Goal: Transaction & Acquisition: Purchase product/service

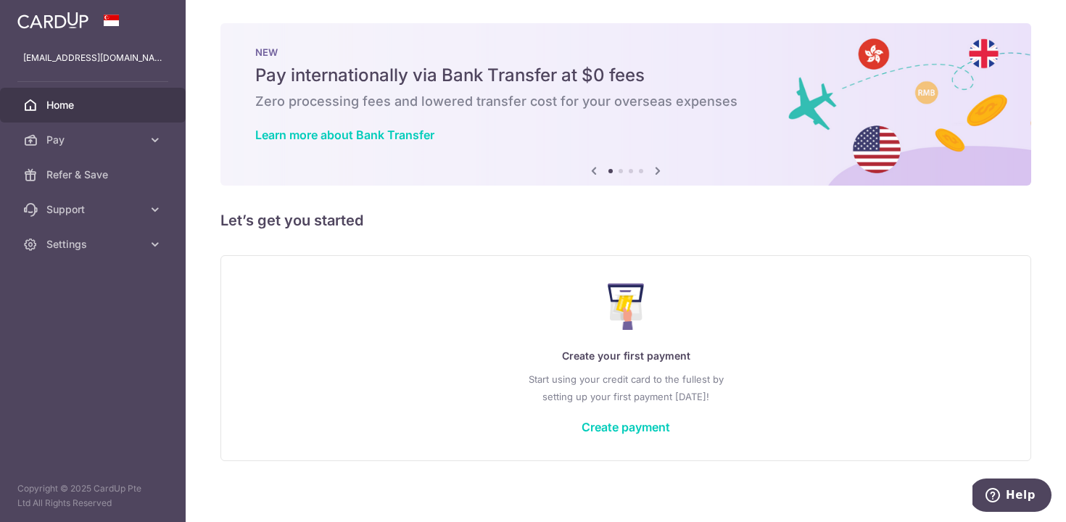
click at [117, 108] on span "Home" at bounding box center [94, 105] width 96 height 15
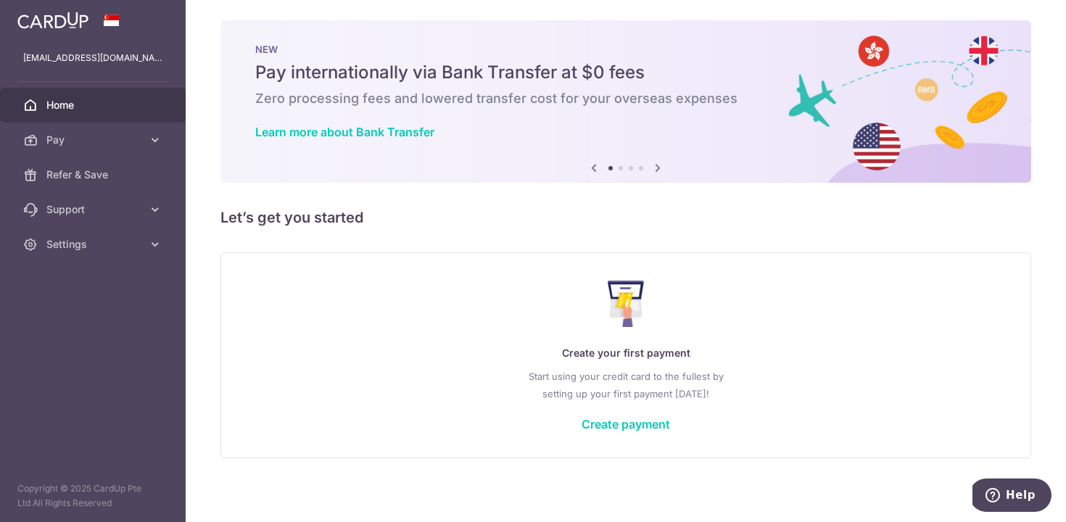
scroll to position [7, 0]
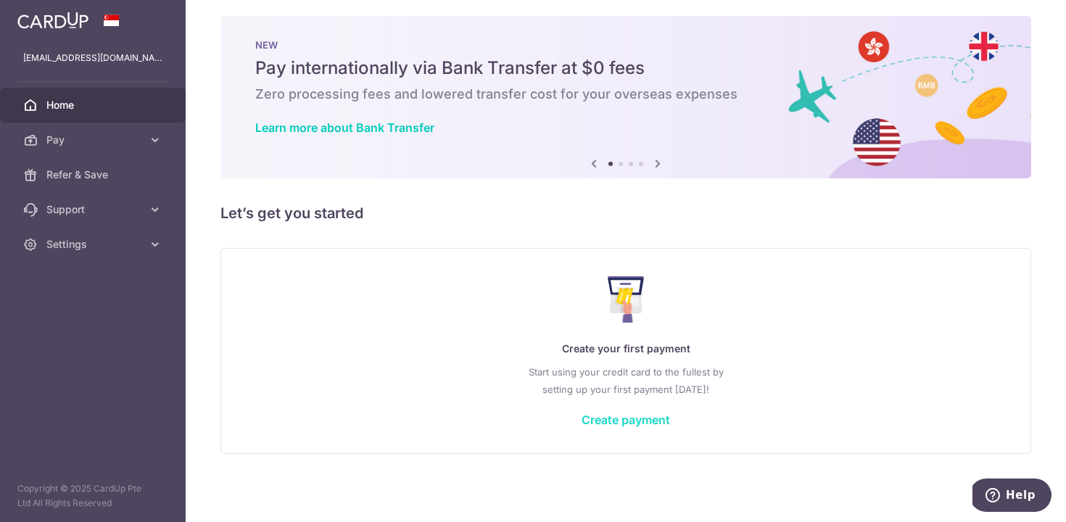
click at [642, 416] on link "Create payment" at bounding box center [626, 420] width 88 height 15
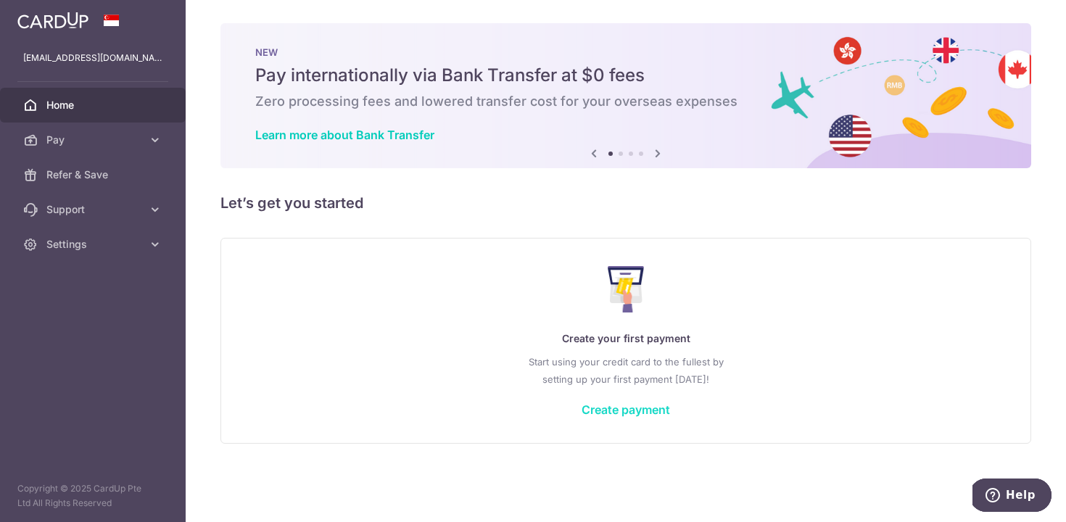
click at [628, 407] on link "Create payment" at bounding box center [626, 409] width 88 height 15
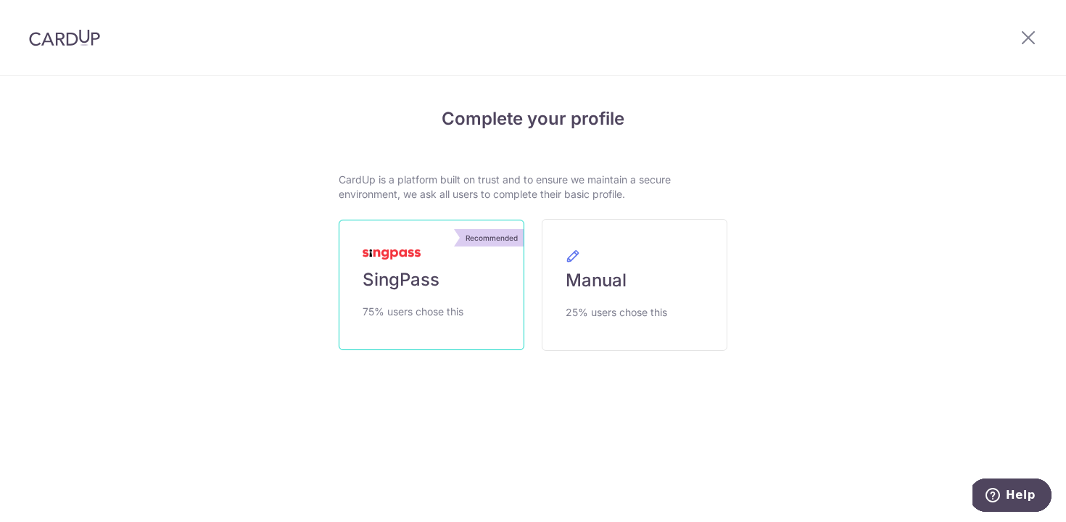
click at [455, 301] on link "Recommended SingPass 75% users chose this" at bounding box center [432, 285] width 186 height 131
click at [457, 287] on link "Recommended SingPass 75% users chose this" at bounding box center [432, 285] width 186 height 131
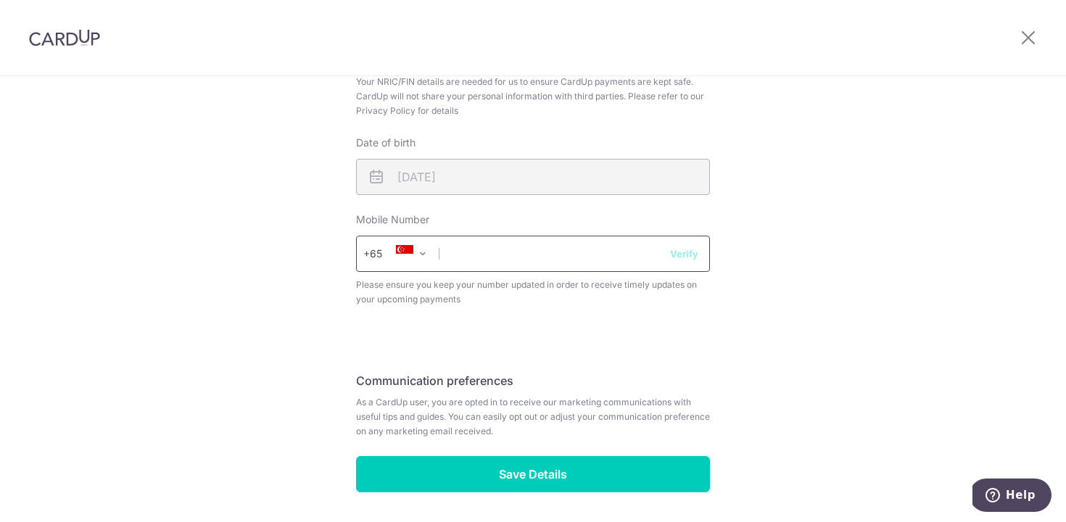
scroll to position [517, 0]
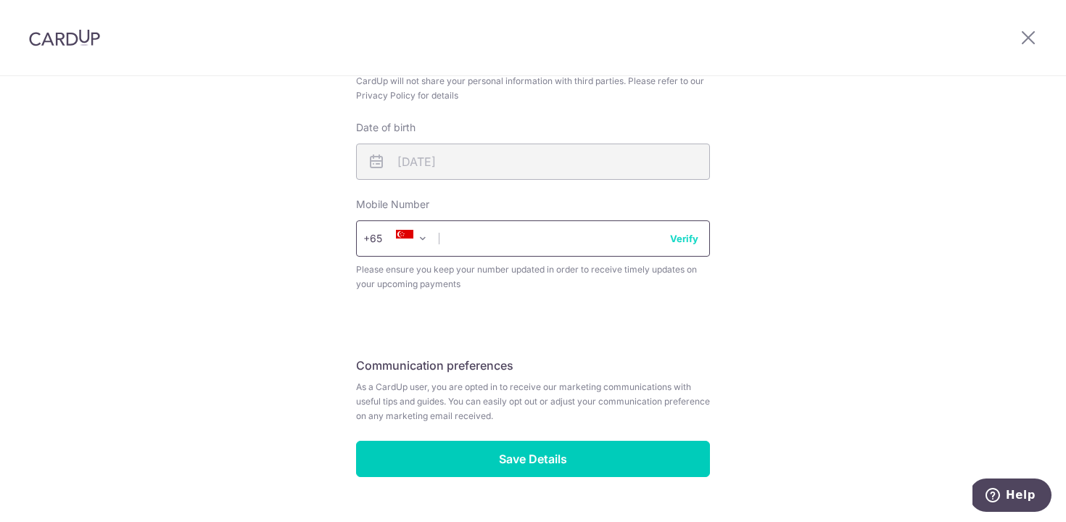
click at [474, 232] on input "text" at bounding box center [533, 238] width 354 height 36
type input "85118666"
click at [658, 315] on div "Review your details Your Details Please provide your full name as per your NRIC…" at bounding box center [533, 42] width 354 height 870
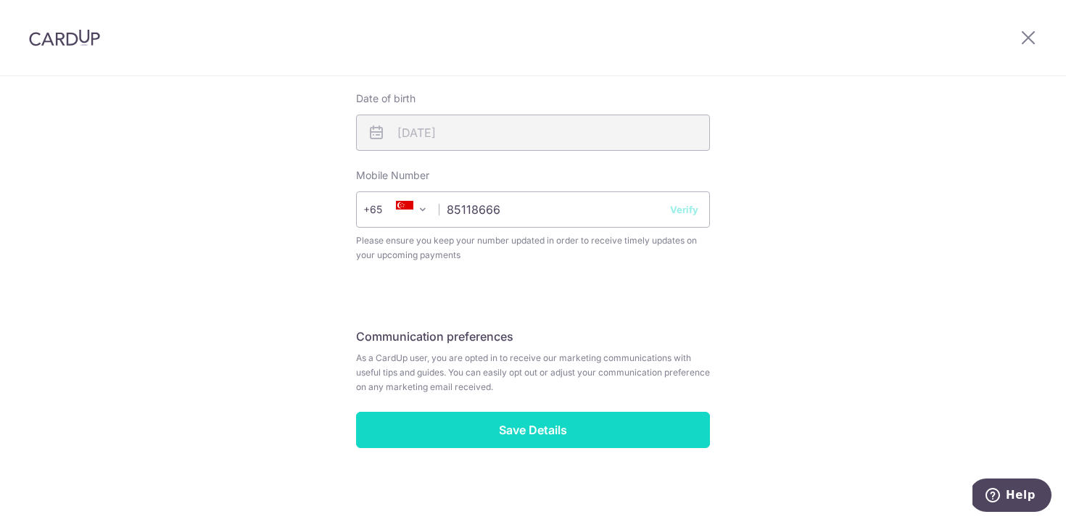
scroll to position [552, 0]
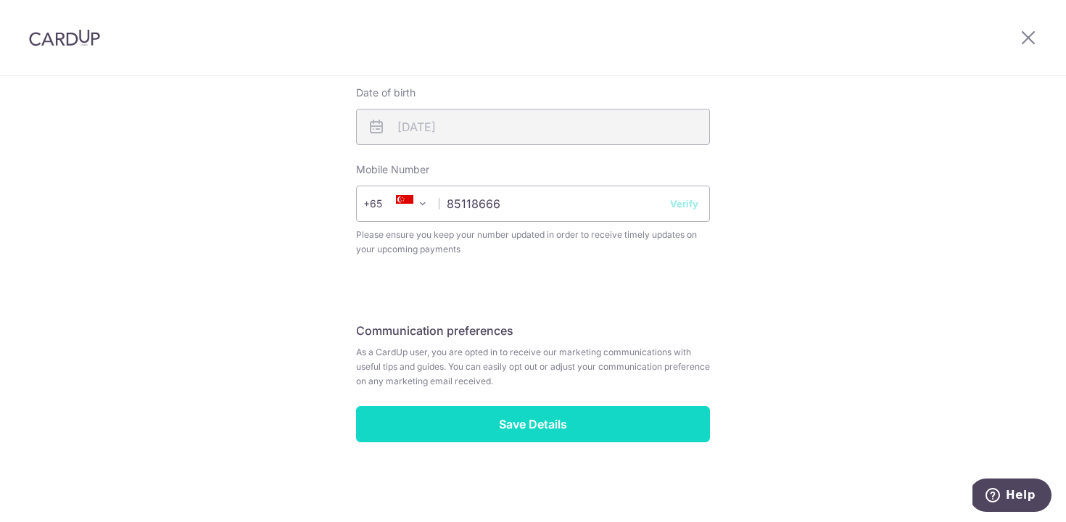
click at [607, 421] on input "Save Details" at bounding box center [533, 424] width 354 height 36
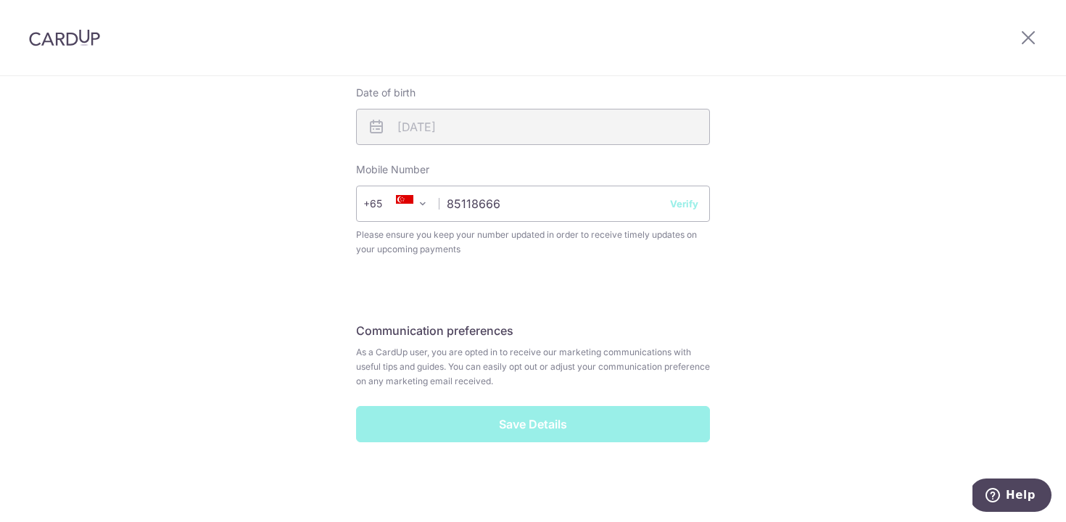
scroll to position [278, 0]
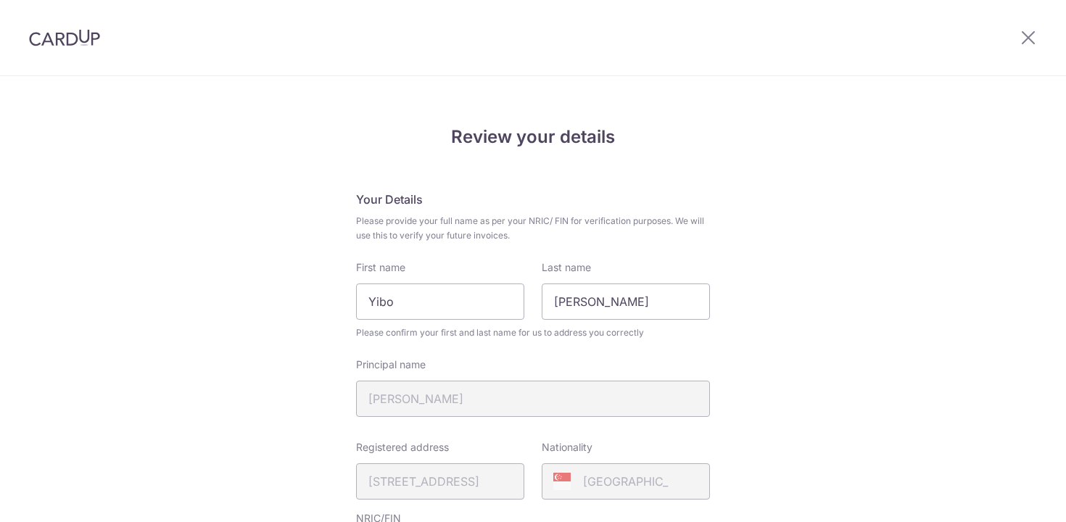
scroll to position [572, 0]
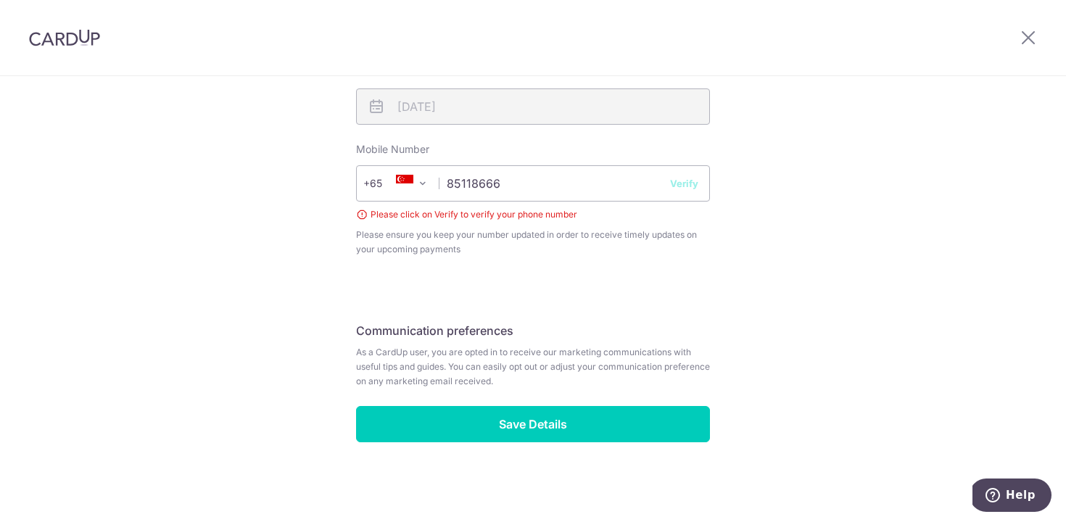
click at [682, 187] on button "Verify" at bounding box center [684, 183] width 28 height 15
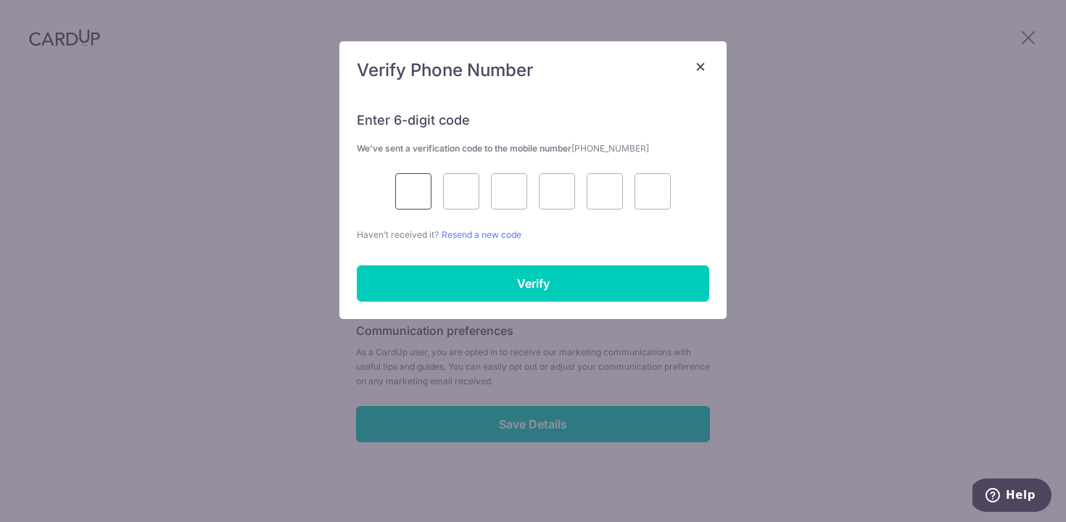
click at [412, 184] on input "text" at bounding box center [413, 191] width 36 height 36
type input "6"
type input "8"
type input "5"
type input "7"
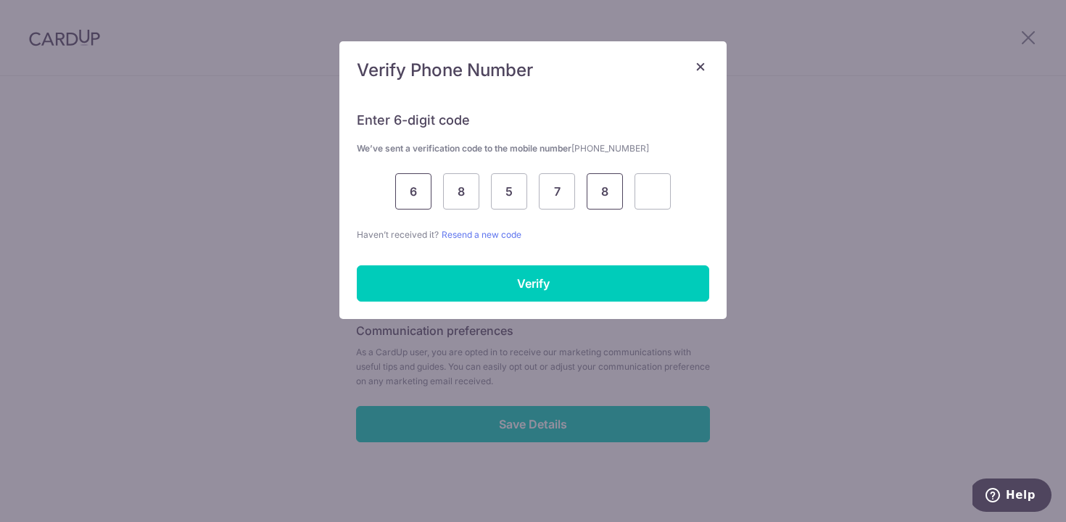
type input "8"
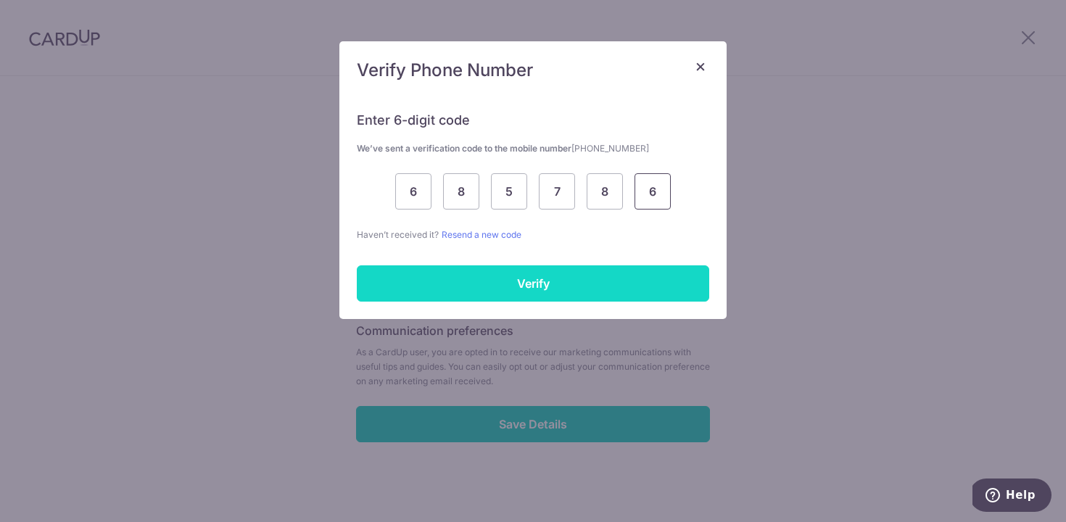
type input "6"
click at [474, 281] on input "Verify" at bounding box center [533, 283] width 352 height 36
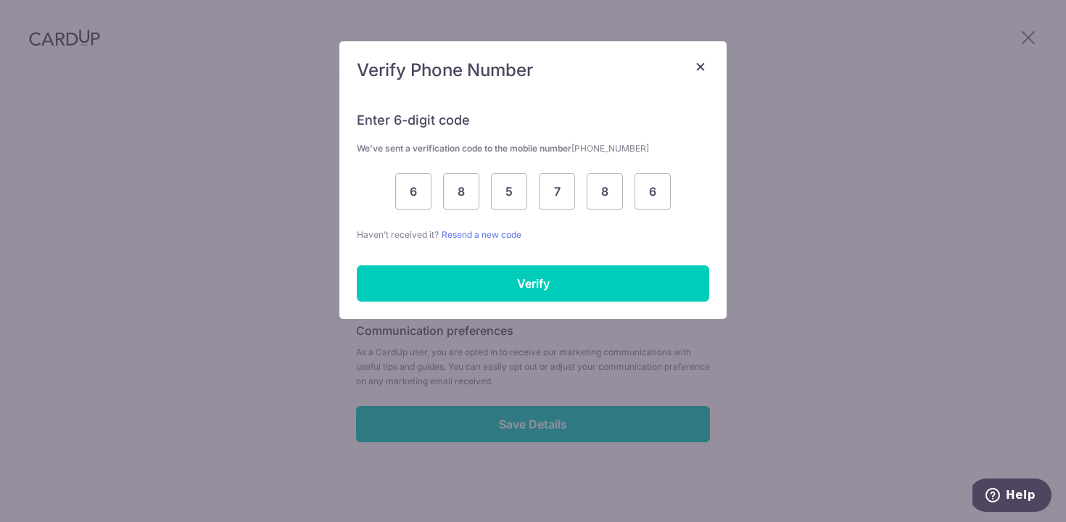
scroll to position [552, 0]
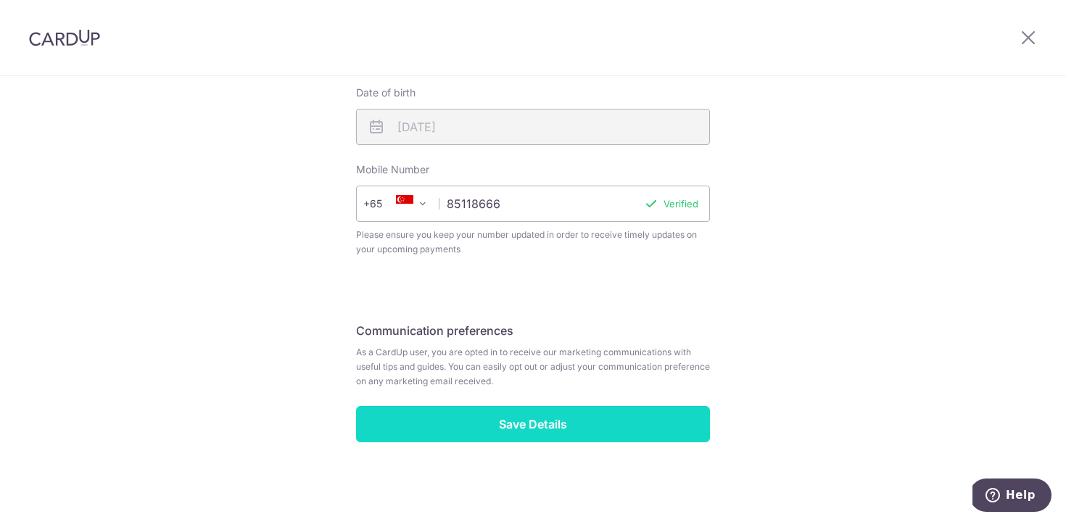
click at [641, 426] on input "Save Details" at bounding box center [533, 424] width 354 height 36
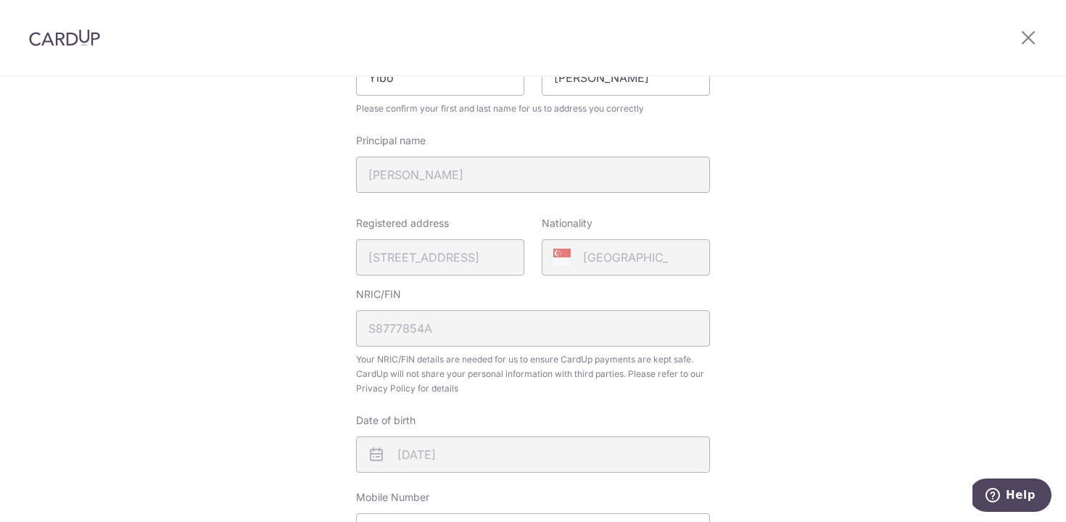
scroll to position [223, 0]
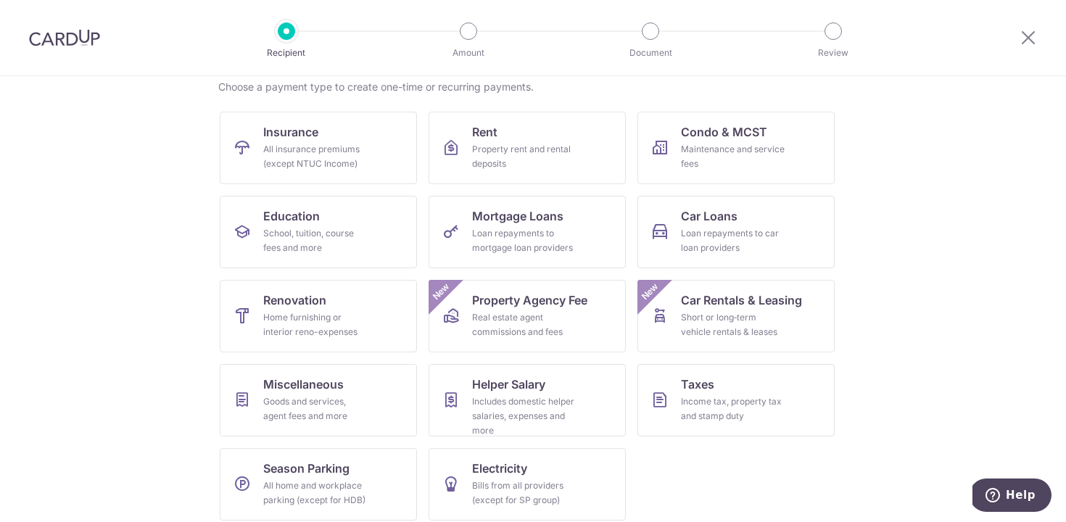
scroll to position [127, 0]
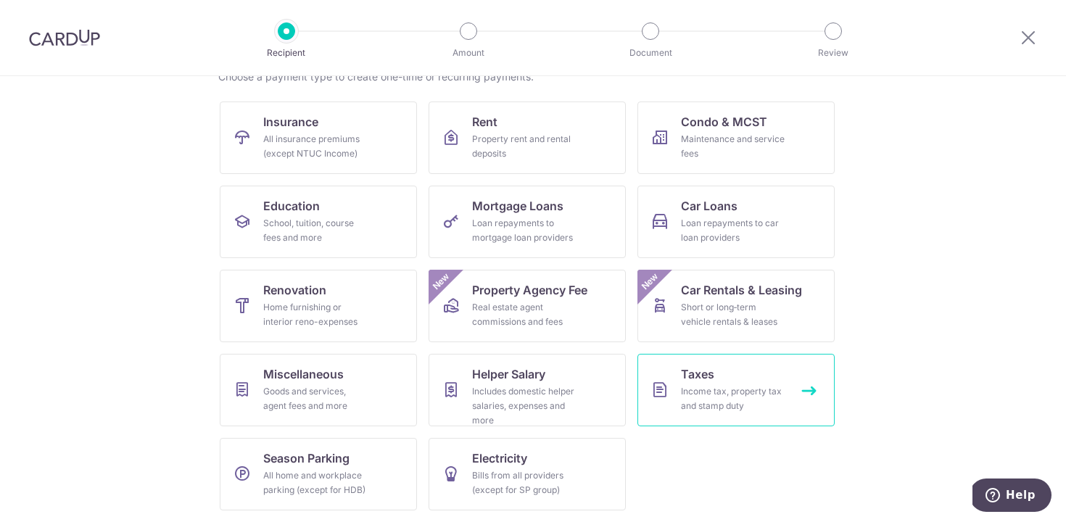
click at [745, 384] on link "Taxes Income tax, property tax and stamp duty" at bounding box center [735, 390] width 197 height 73
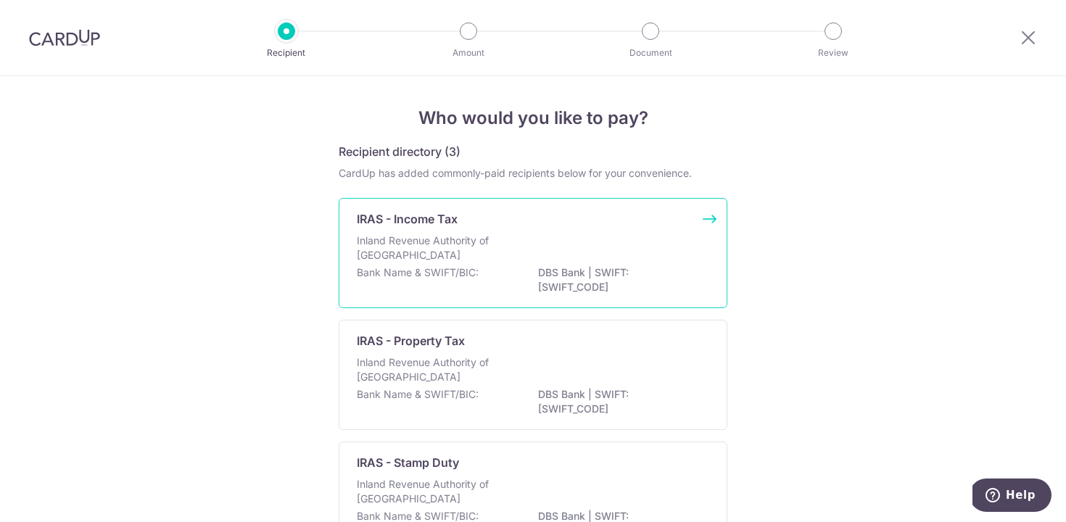
click at [600, 224] on div "IRAS - Income Tax" at bounding box center [524, 218] width 335 height 17
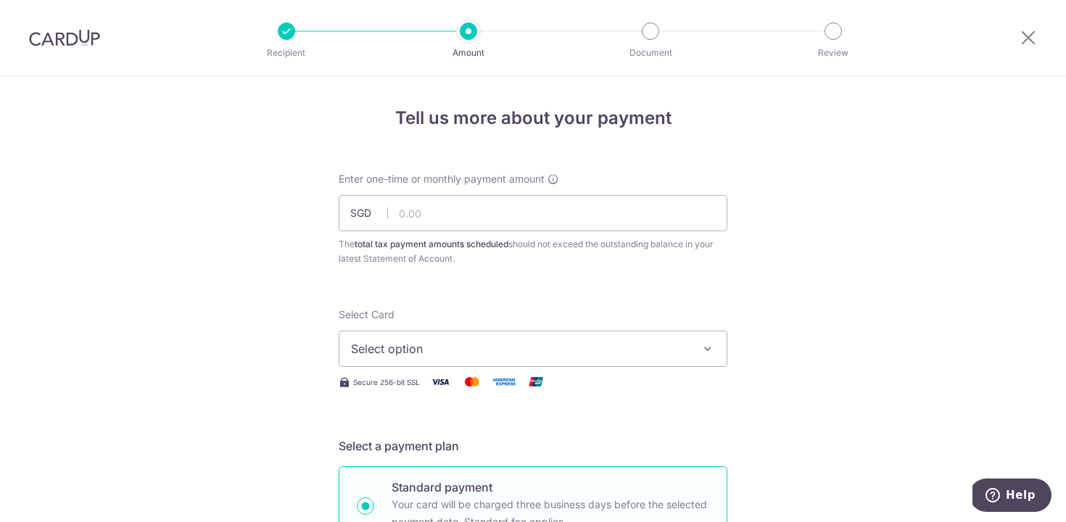
scroll to position [146, 0]
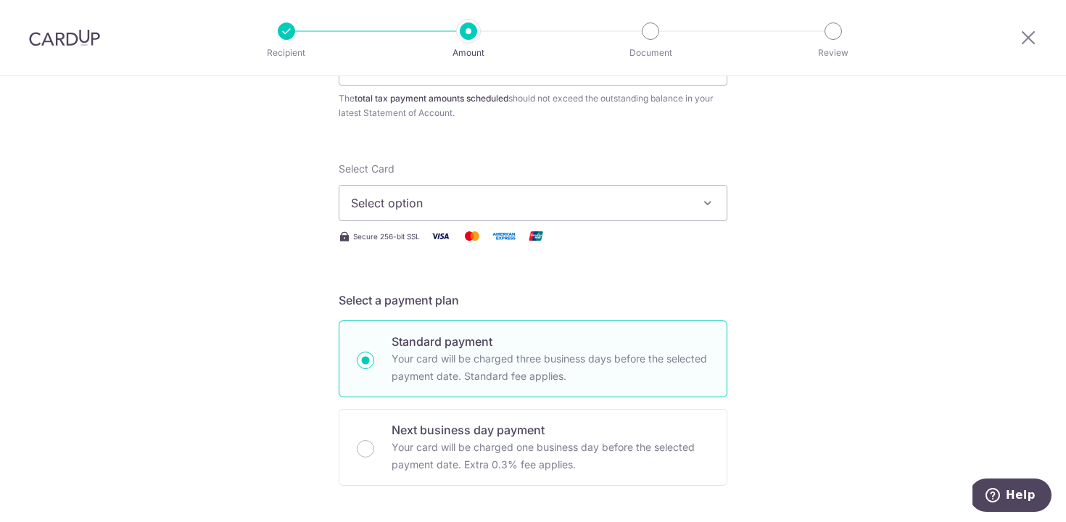
click at [555, 204] on span "Select option" at bounding box center [520, 202] width 338 height 17
click at [489, 239] on span "Add credit card" at bounding box center [546, 243] width 338 height 15
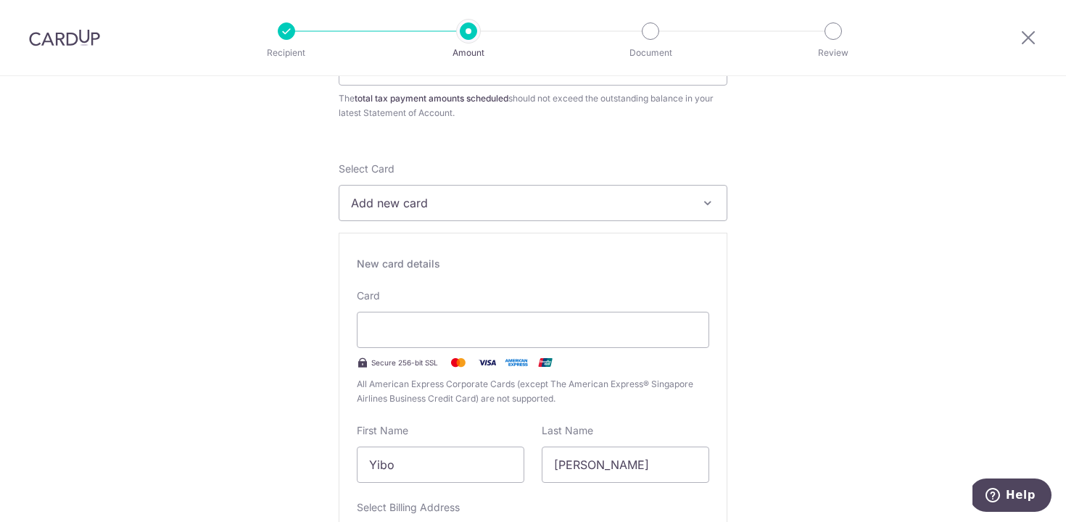
click at [494, 231] on div "Select Card Add new card Add credit card Secure 256-bit SSL Text New card detai…" at bounding box center [533, 405] width 389 height 487
click at [523, 204] on span "Add new card" at bounding box center [520, 202] width 338 height 17
click at [600, 297] on div "Card Secure 256-bit SSL All American Express Corporate Cards (except The Americ…" at bounding box center [533, 347] width 352 height 117
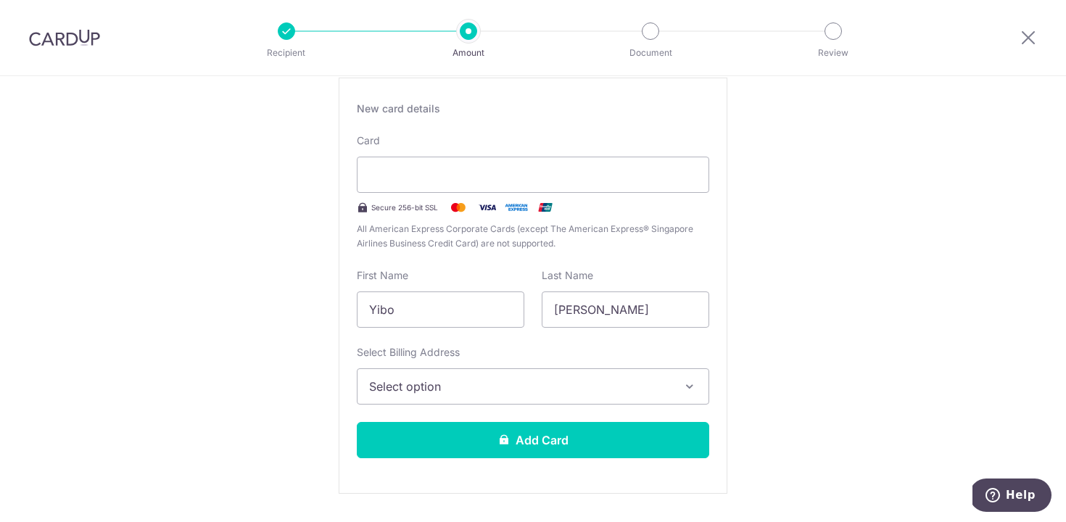
scroll to position [301, 0]
click at [486, 394] on span "Select option" at bounding box center [520, 386] width 302 height 17
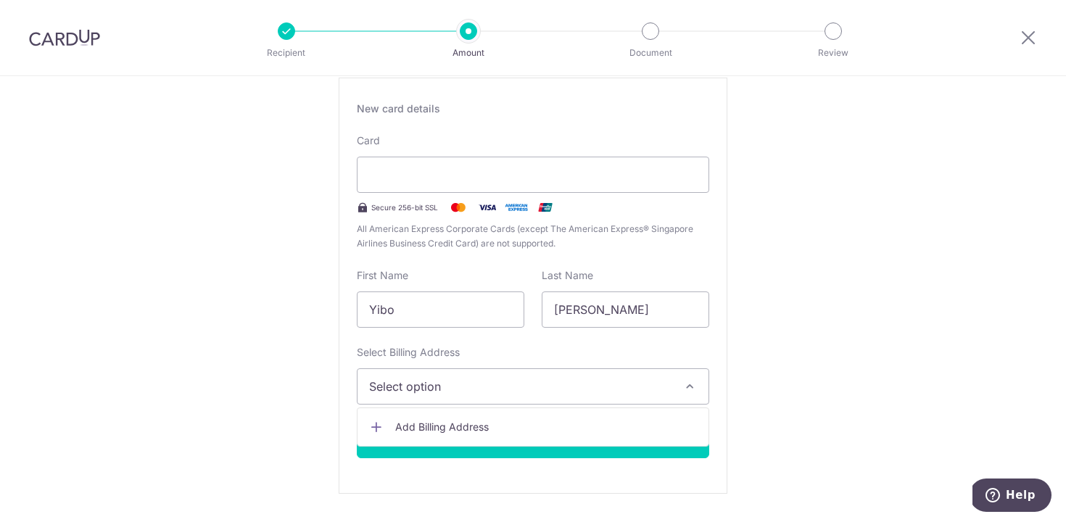
click at [479, 421] on span "Add Billing Address" at bounding box center [546, 427] width 302 height 15
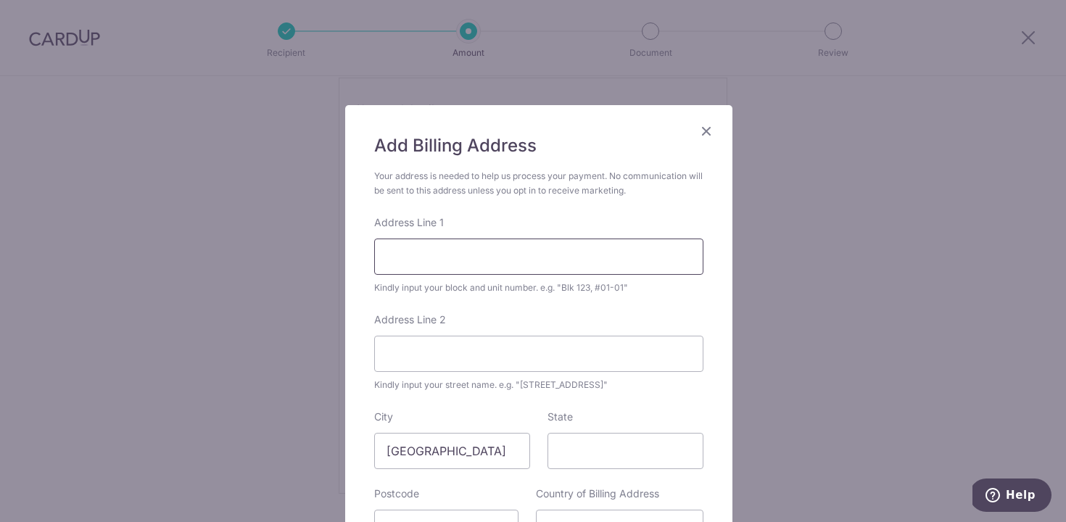
click at [444, 247] on input "Address Line 1" at bounding box center [538, 257] width 329 height 36
type input "7 Leedon Heights"
type input "09-19"
type input "267953"
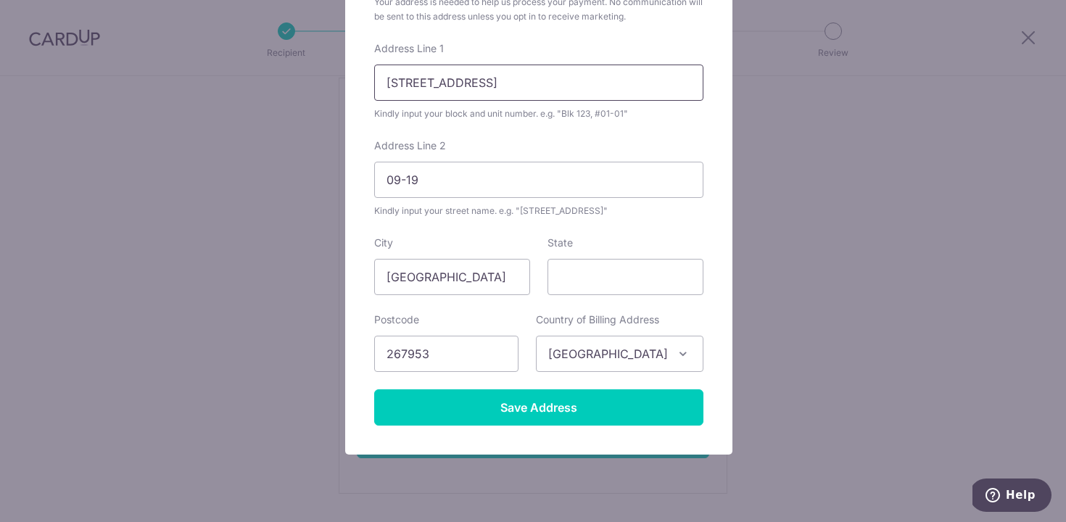
scroll to position [196, 0]
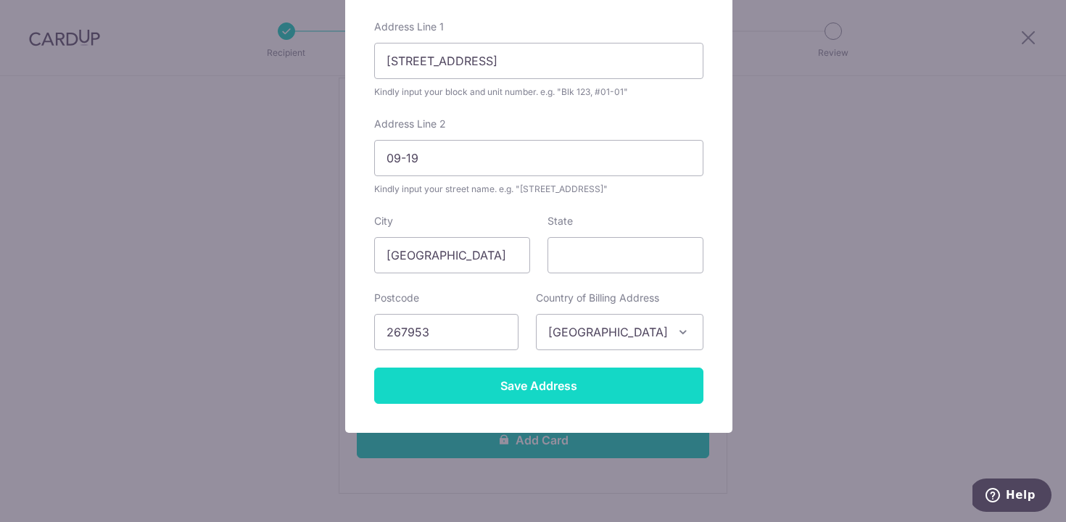
click at [592, 389] on input "Save Address" at bounding box center [538, 386] width 329 height 36
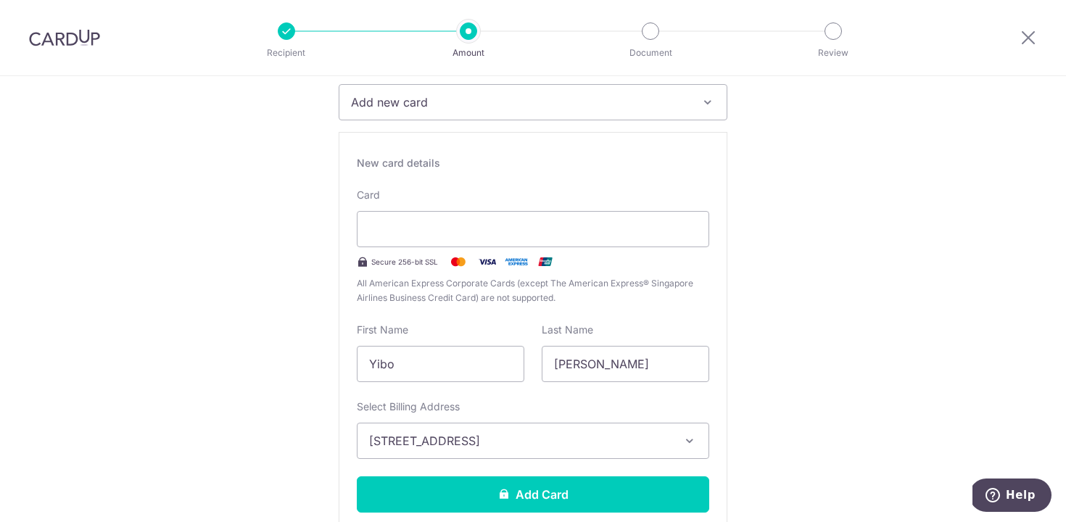
scroll to position [247, 0]
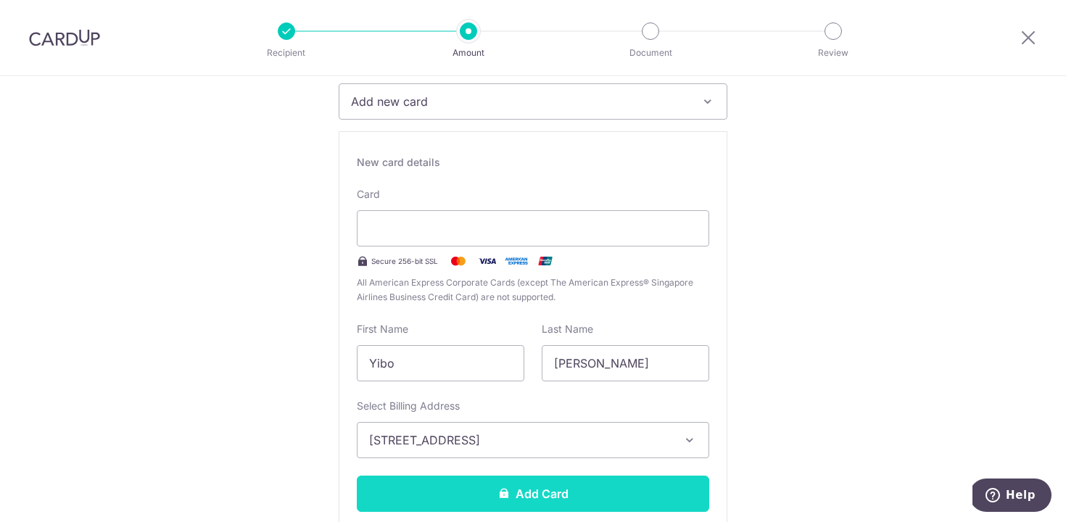
click at [579, 493] on button "Add Card" at bounding box center [533, 494] width 352 height 36
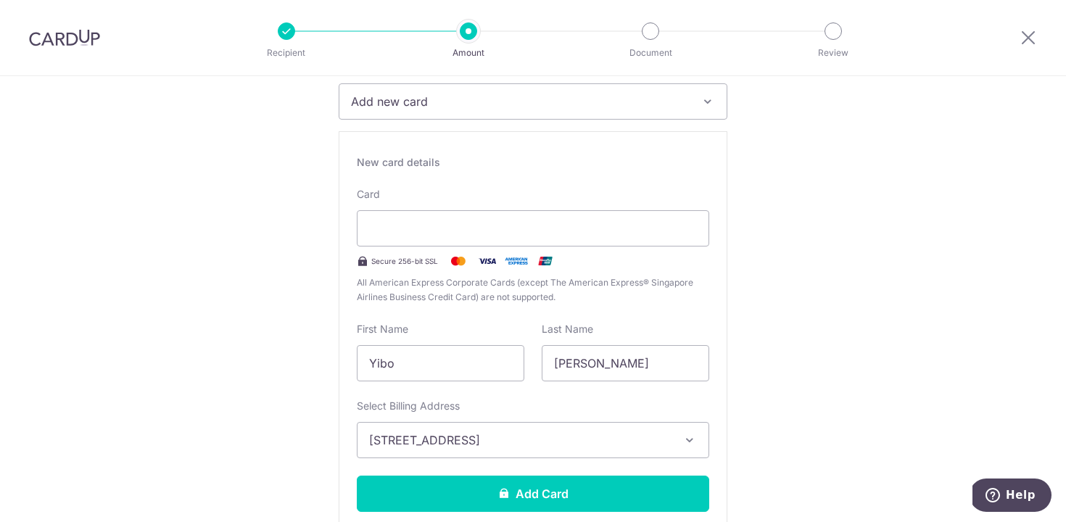
click at [580, 293] on span "All American Express Corporate Cards (except The American Express® Singapore Ai…" at bounding box center [533, 290] width 352 height 29
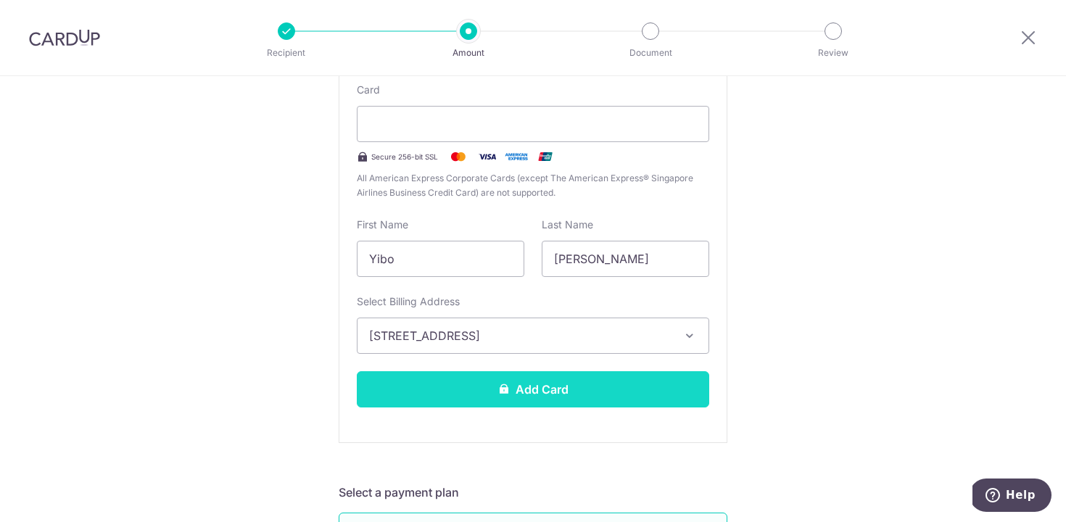
scroll to position [368, 0]
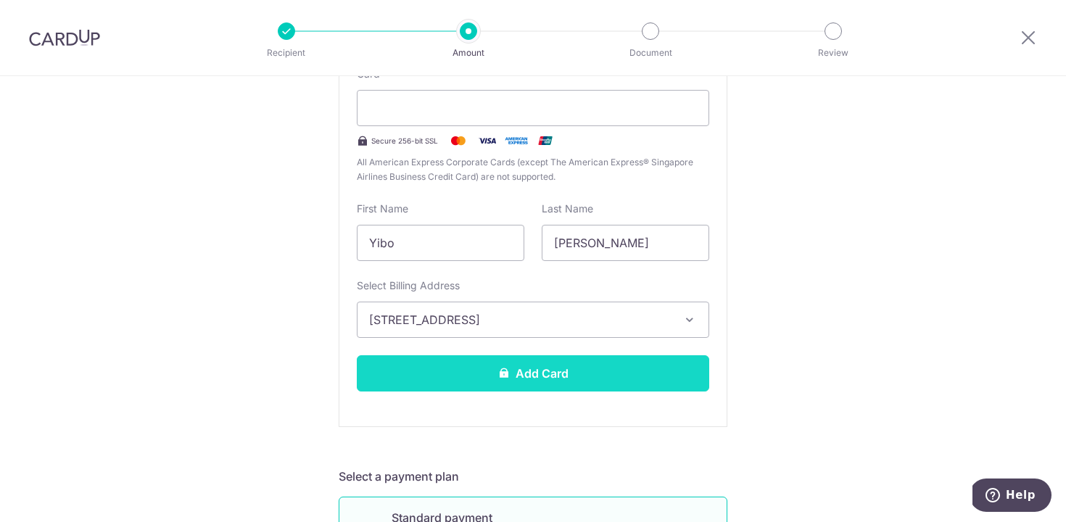
click at [615, 378] on button "Add Card" at bounding box center [533, 373] width 352 height 36
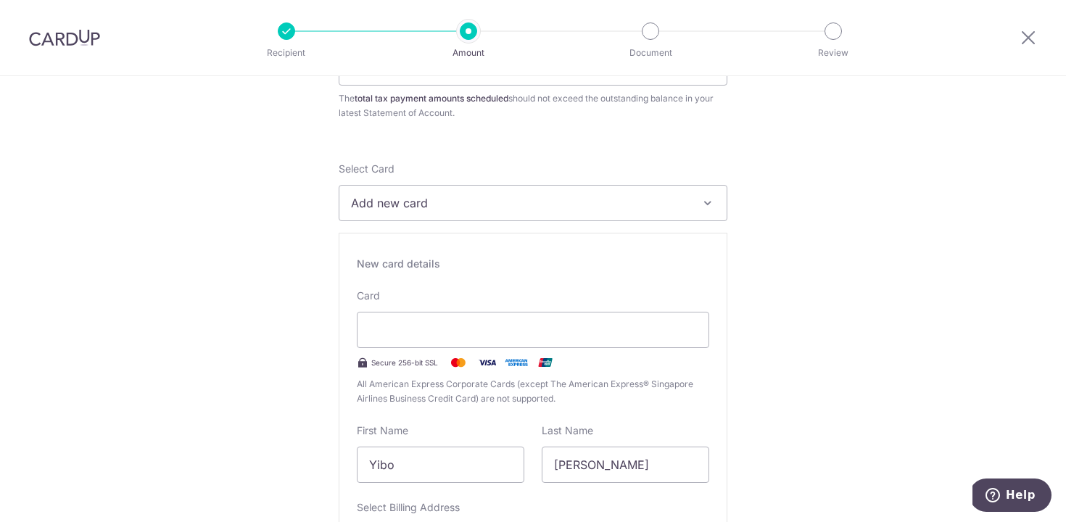
scroll to position [89, 0]
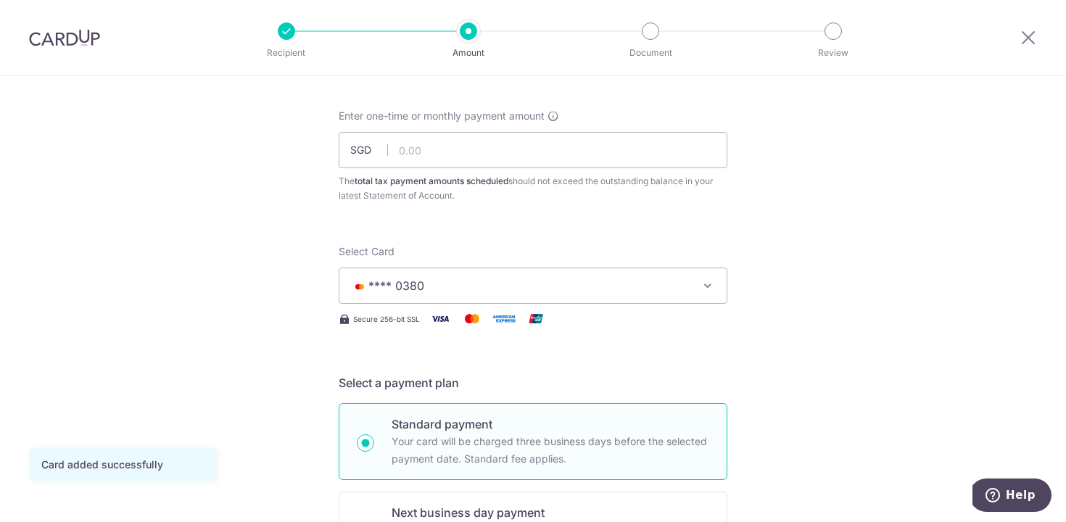
scroll to position [65, 0]
click at [413, 143] on input "text" at bounding box center [533, 148] width 389 height 36
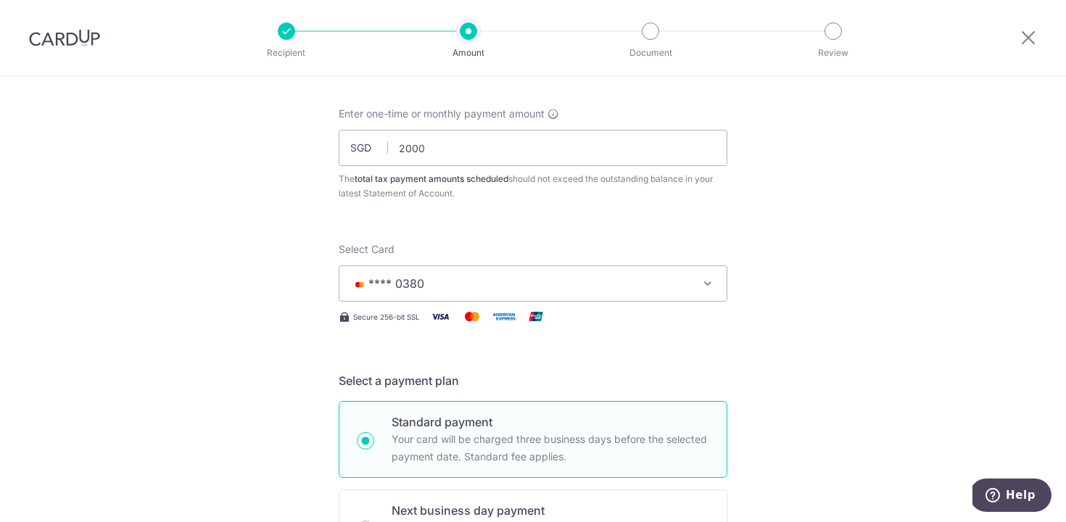
type input "2,000.00"
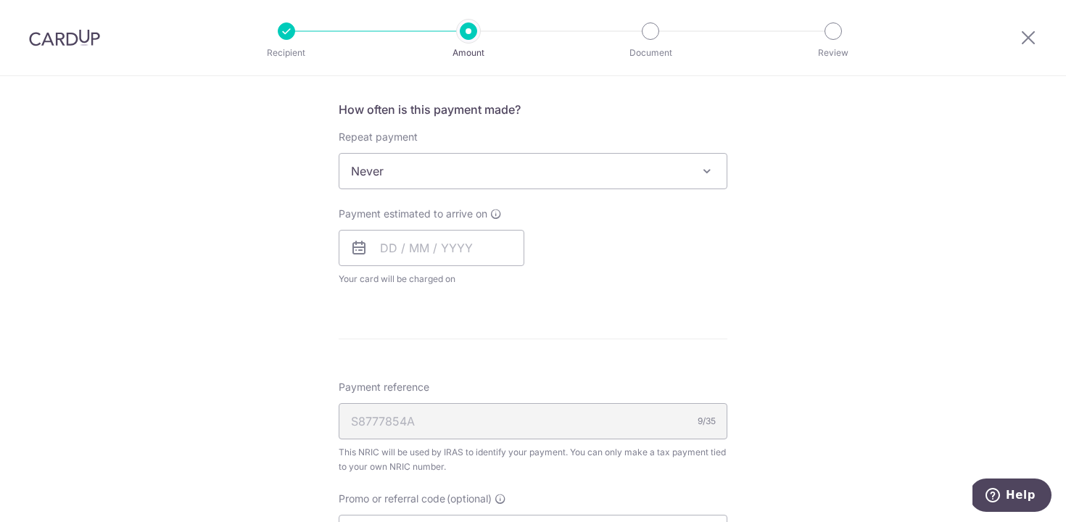
scroll to position [598, 0]
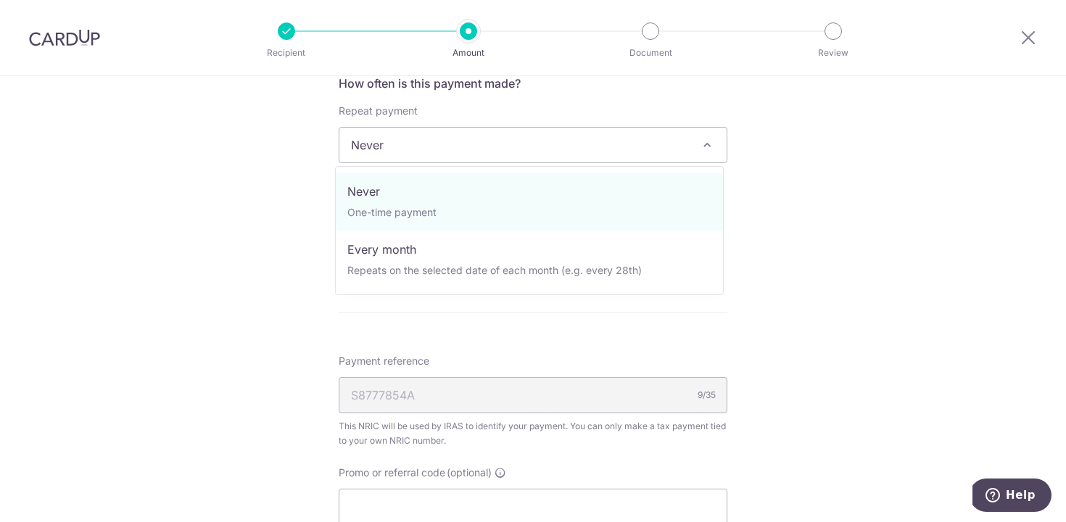
click at [438, 154] on span "Never" at bounding box center [532, 145] width 387 height 35
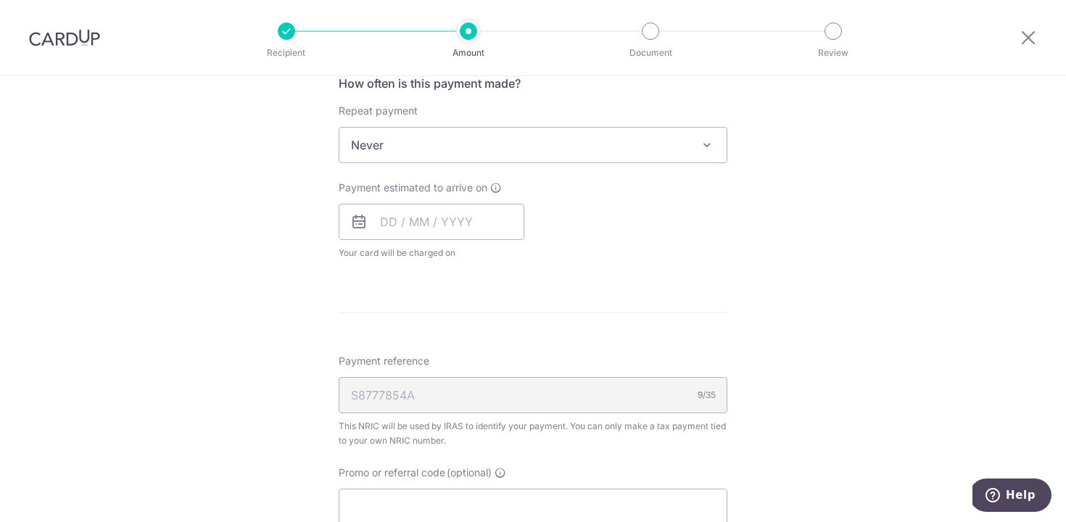
click at [558, 104] on div "Repeat payment Never Every month Never To set up monthly income tax payments on…" at bounding box center [533, 133] width 389 height 59
click at [437, 226] on input "text" at bounding box center [432, 222] width 186 height 36
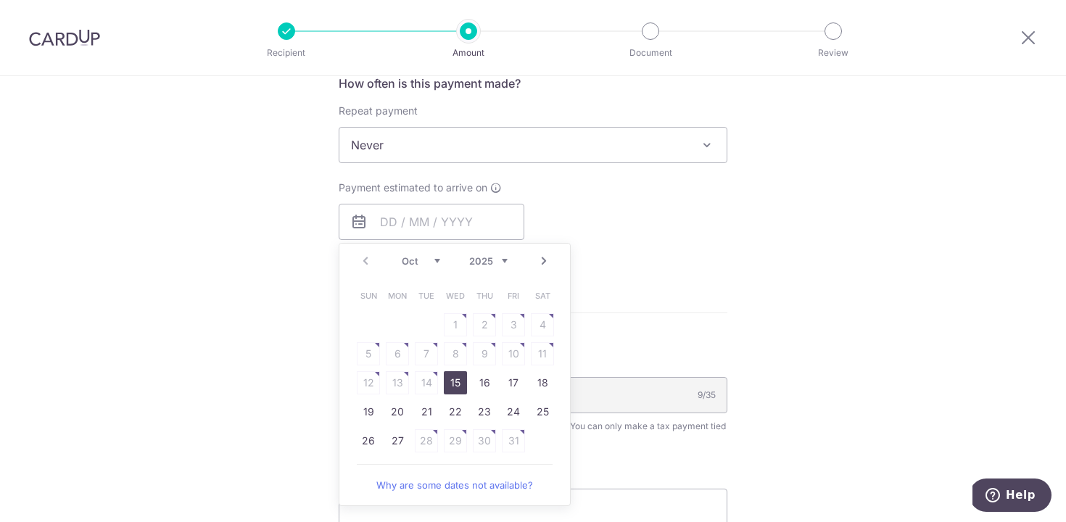
click at [456, 383] on link "15" at bounding box center [455, 382] width 23 height 23
type input "[DATE]"
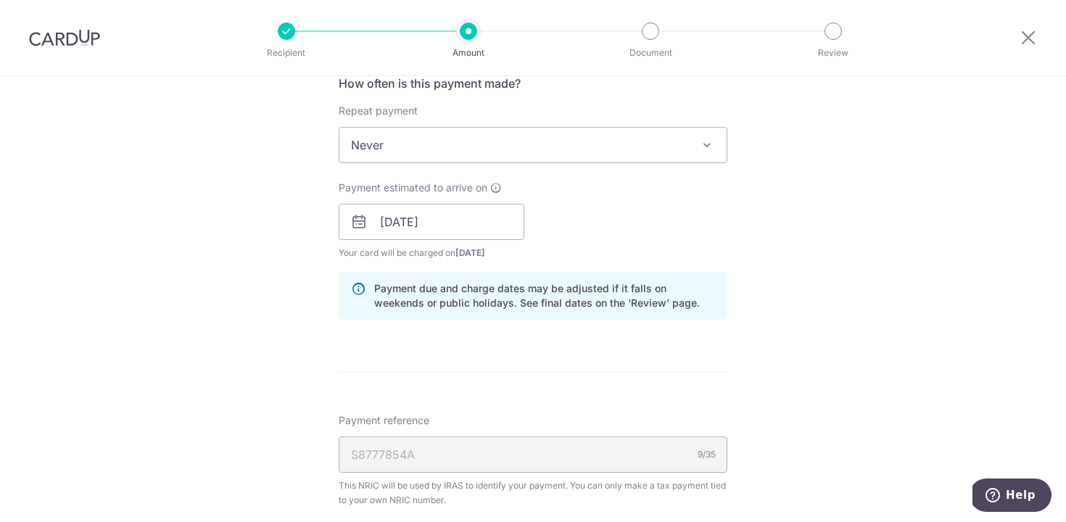
click at [503, 355] on form "Enter one-time or monthly payment amount SGD 2,000.00 2000.00 The total tax pay…" at bounding box center [533, 195] width 389 height 1242
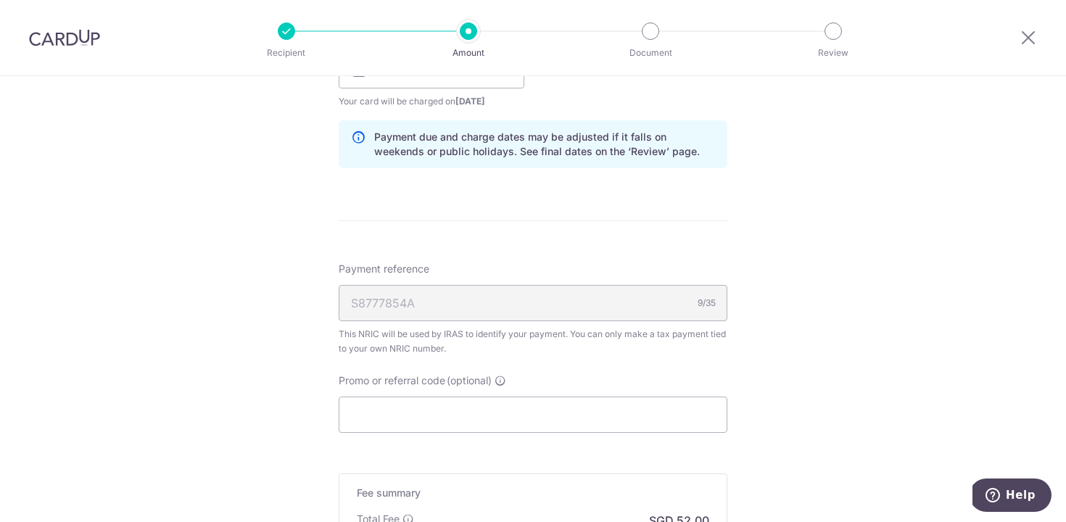
scroll to position [796, 0]
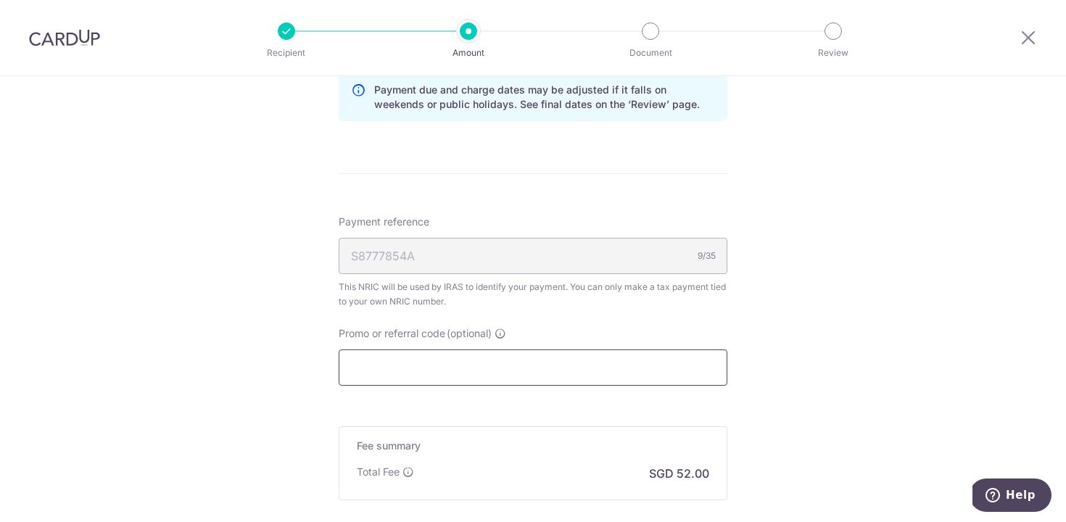
click at [479, 369] on input "Promo or referral code (optional)" at bounding box center [533, 368] width 389 height 36
paste input "OFF225"
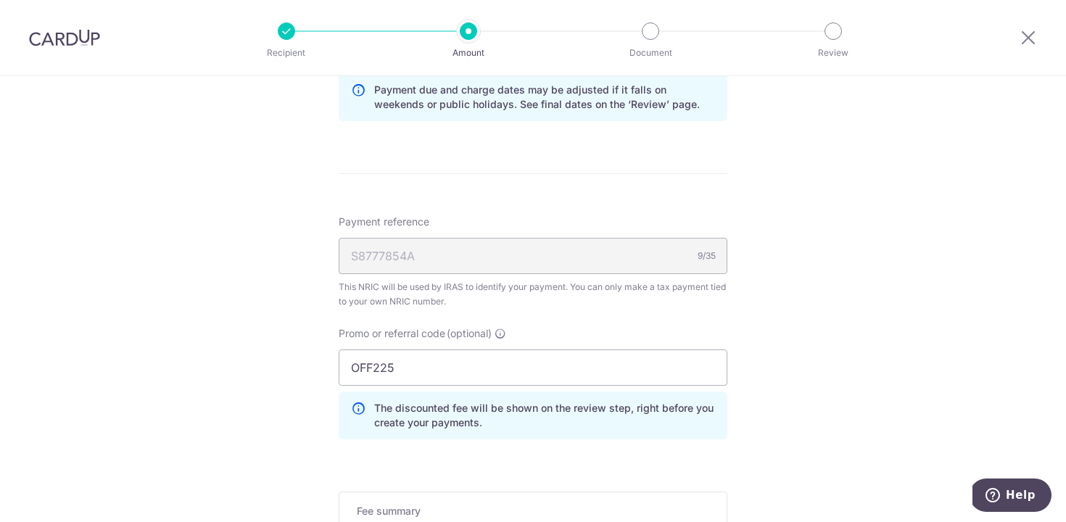
click at [583, 334] on div "Promo or referral code (optional) OFF225 The discounted fee will be shown on th…" at bounding box center [533, 382] width 389 height 113
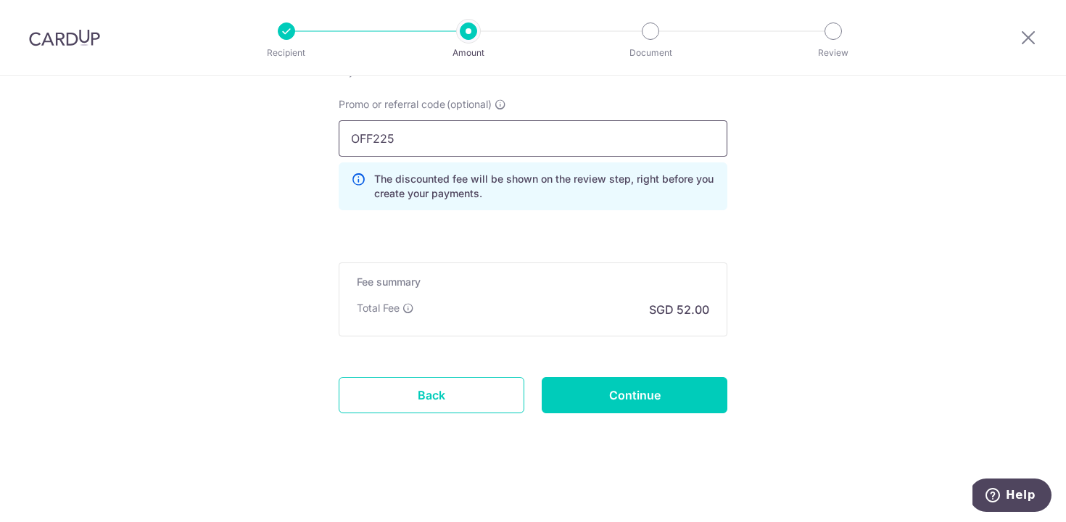
drag, startPoint x: 394, startPoint y: 135, endPoint x: 295, endPoint y: 125, distance: 99.9
paste input "XIAOKEQ68"
type input "XIAOKEQ68"
click at [534, 201] on div "The discounted fee will be shown on the review step, right before you create yo…" at bounding box center [533, 186] width 389 height 48
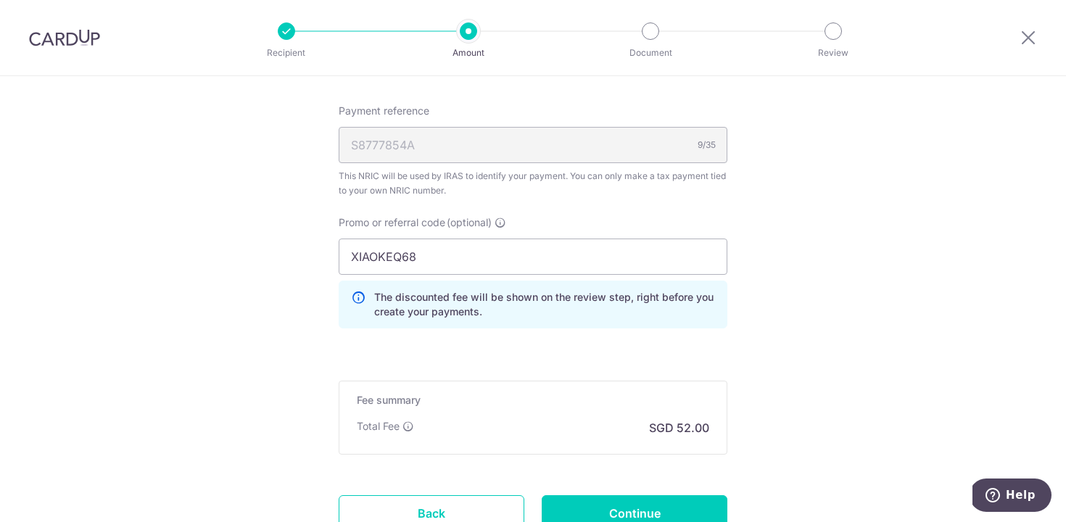
scroll to position [991, 0]
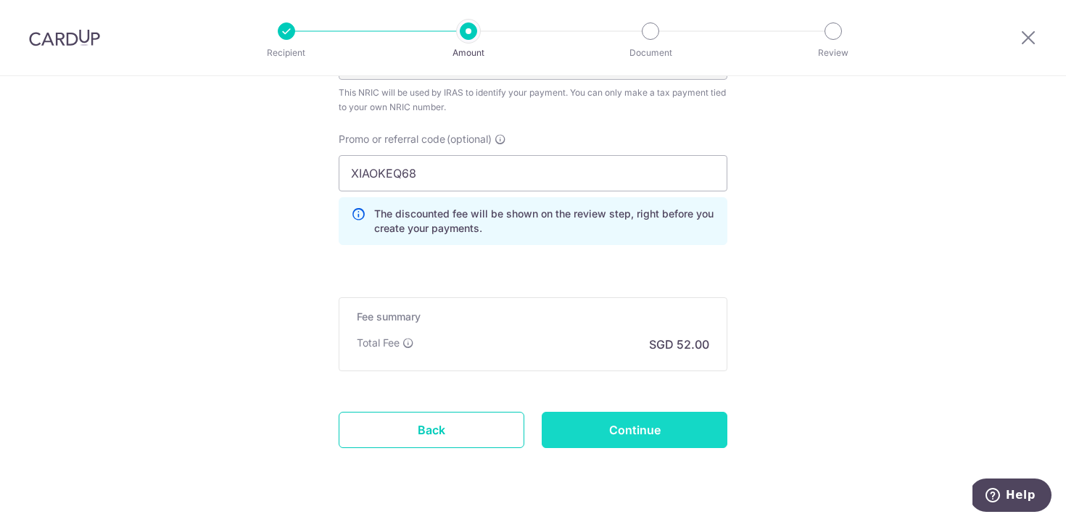
click at [648, 431] on input "Continue" at bounding box center [635, 430] width 186 height 36
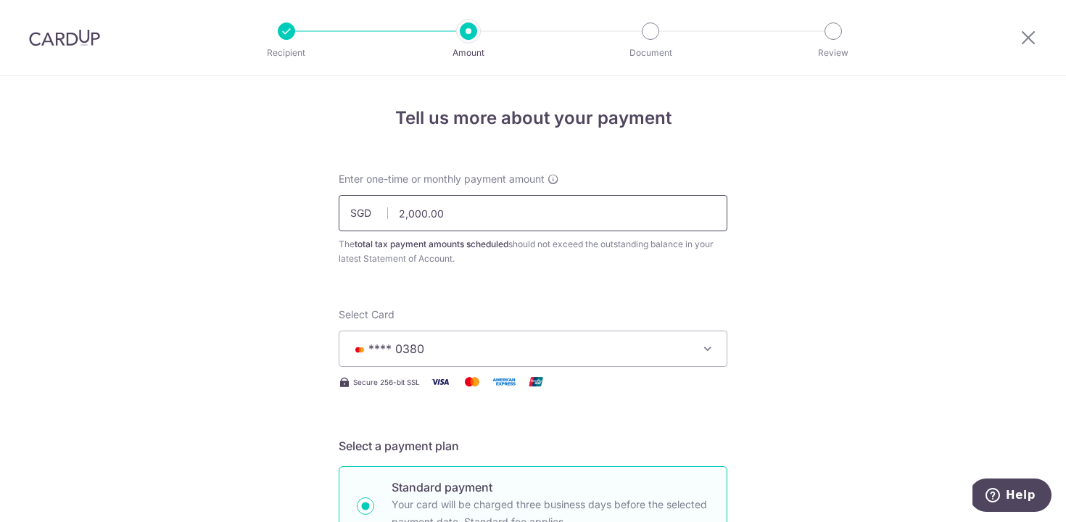
drag, startPoint x: 389, startPoint y: 209, endPoint x: 369, endPoint y: 210, distance: 20.4
click at [368, 209] on div "SGD 2,000.00 2000.00" at bounding box center [533, 213] width 389 height 36
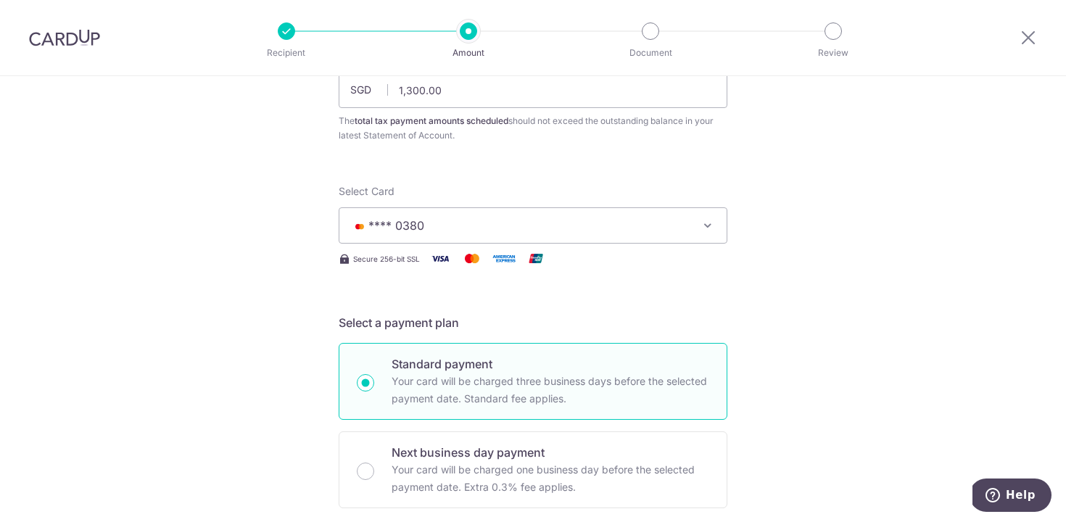
scroll to position [52, 0]
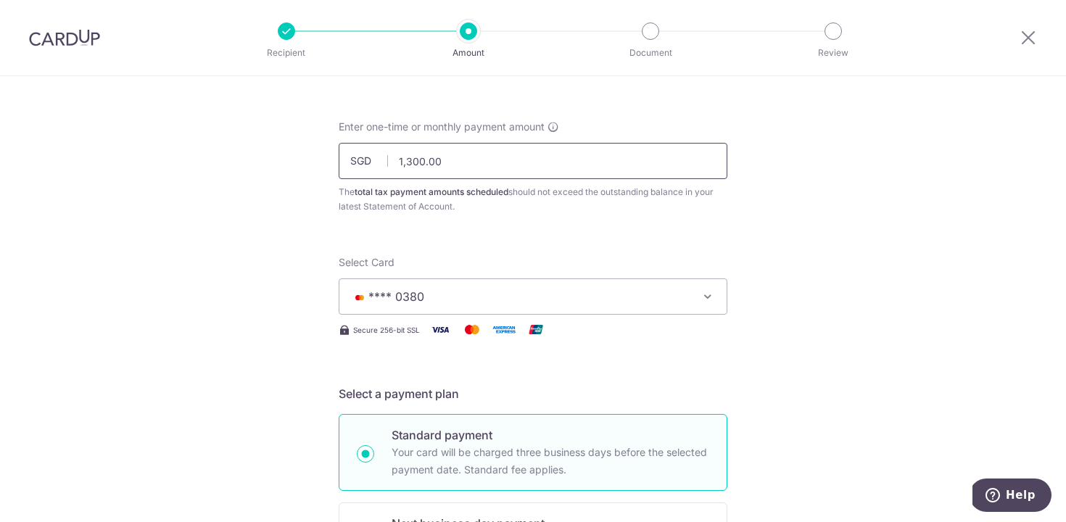
drag, startPoint x: 404, startPoint y: 159, endPoint x: 505, endPoint y: 165, distance: 101.0
click at [501, 165] on input "1,300.00" at bounding box center [533, 161] width 389 height 36
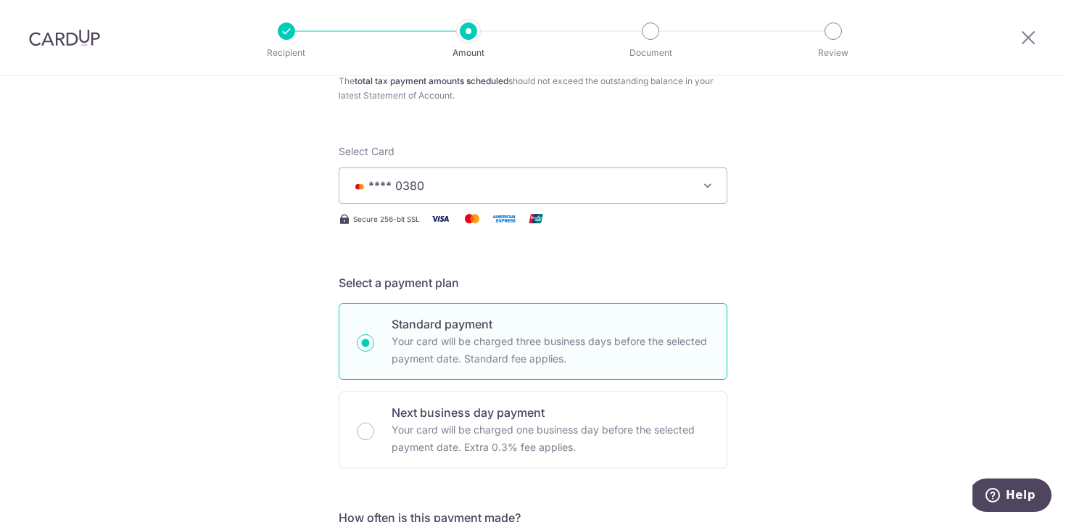
scroll to position [0, 0]
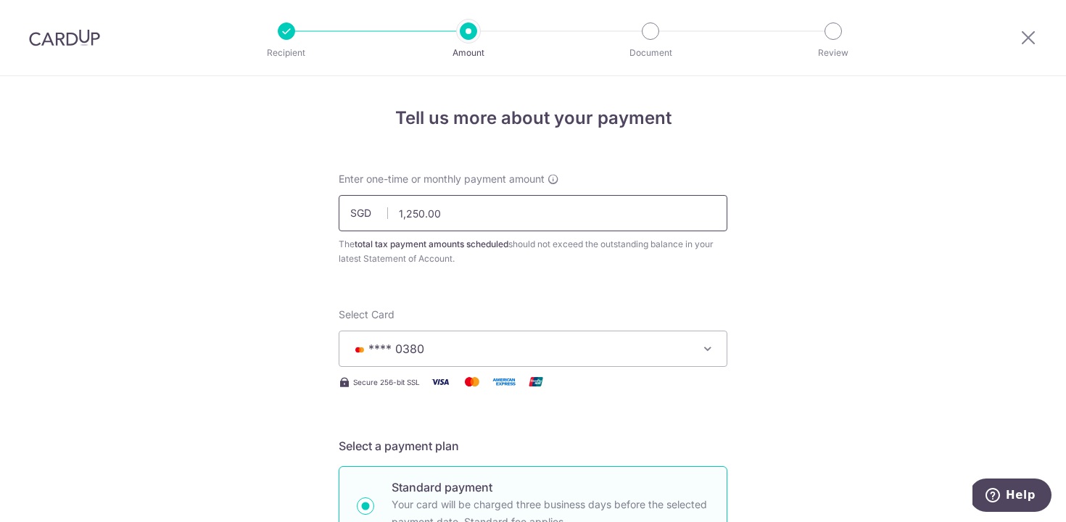
drag, startPoint x: 406, startPoint y: 212, endPoint x: 514, endPoint y: 222, distance: 108.5
click at [500, 220] on input "1,250.00" at bounding box center [533, 213] width 389 height 36
drag, startPoint x: 403, startPoint y: 215, endPoint x: 492, endPoint y: 219, distance: 89.3
click at [490, 219] on input "1,200.00" at bounding box center [533, 213] width 389 height 36
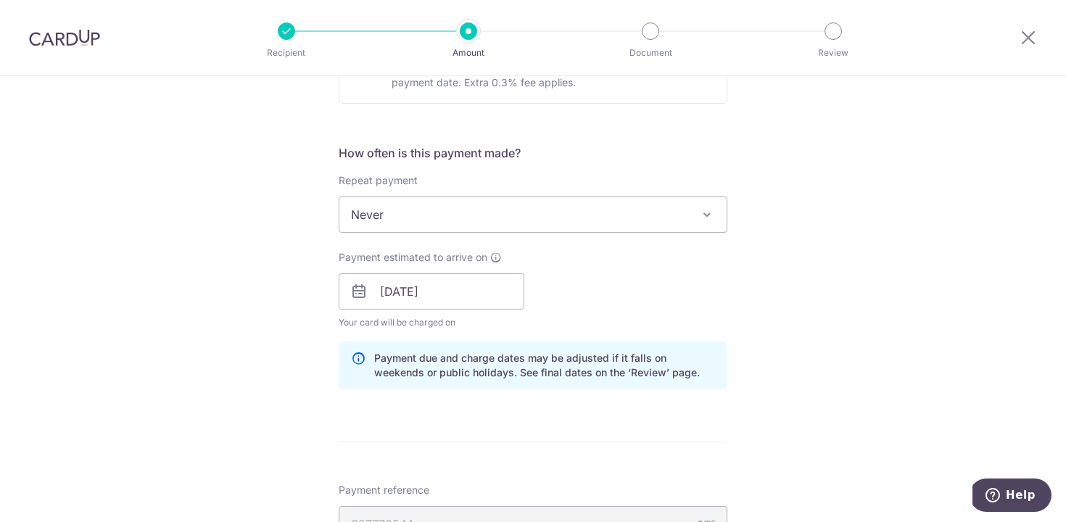
scroll to position [5, 0]
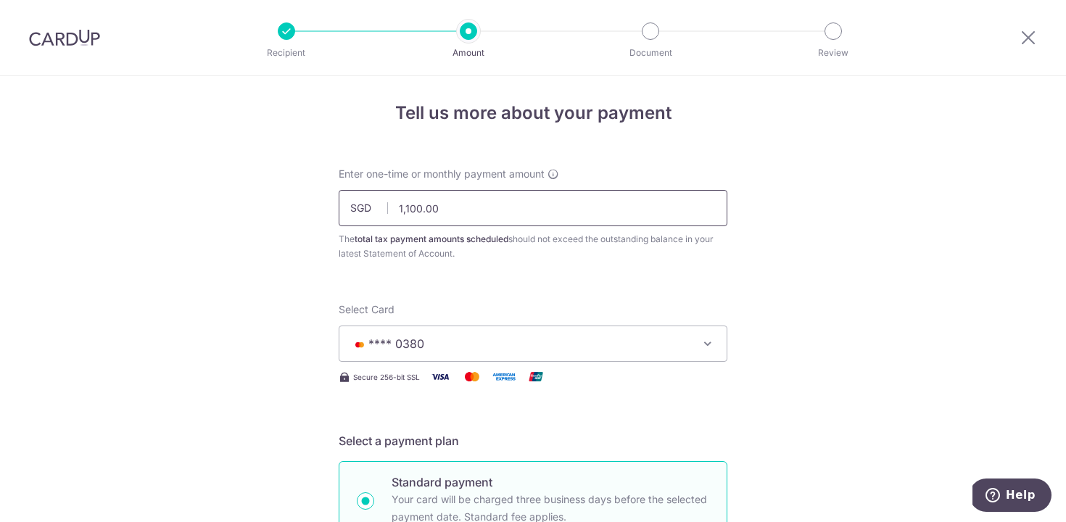
click at [404, 208] on input "1,100.00" at bounding box center [533, 208] width 389 height 36
click at [539, 253] on div "The total tax payment amounts scheduled should not exceed the outstanding balan…" at bounding box center [533, 246] width 389 height 29
type input "1,200.00"
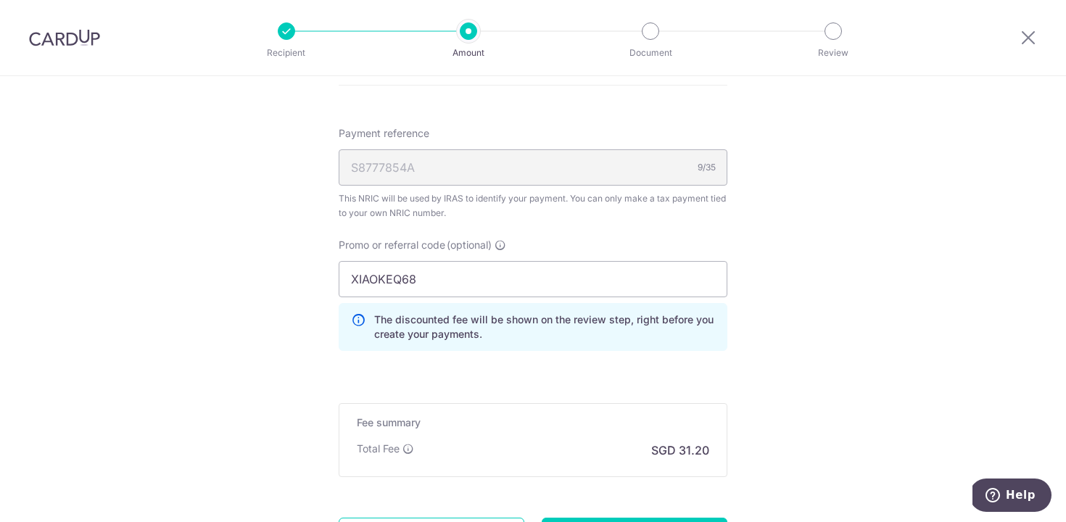
scroll to position [1025, 0]
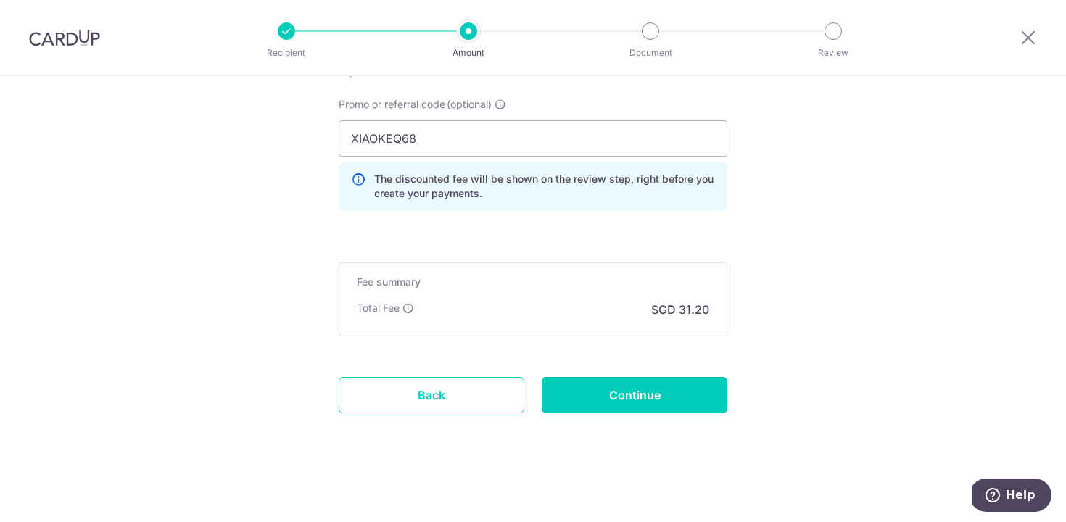
click at [648, 397] on input "Continue" at bounding box center [635, 395] width 186 height 36
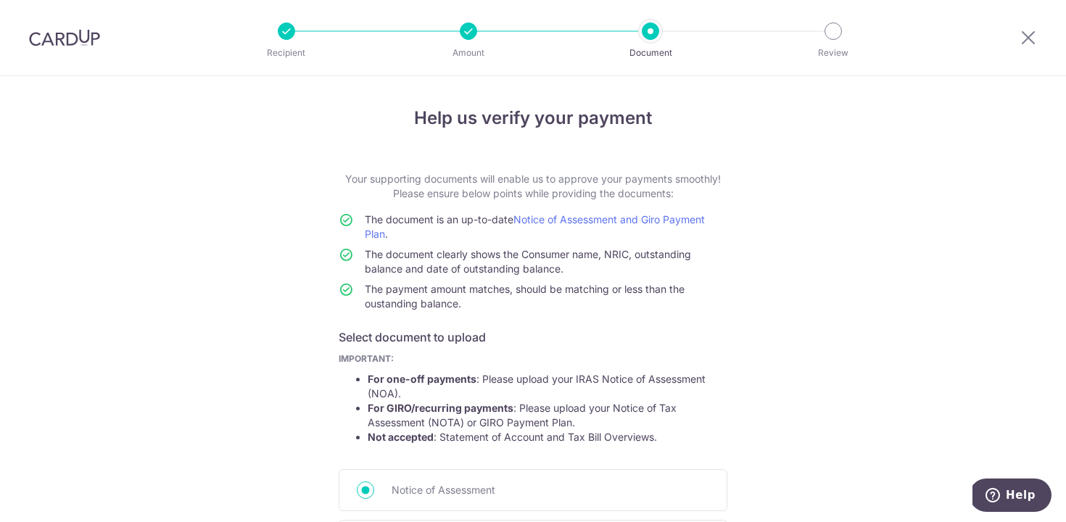
scroll to position [218, 0]
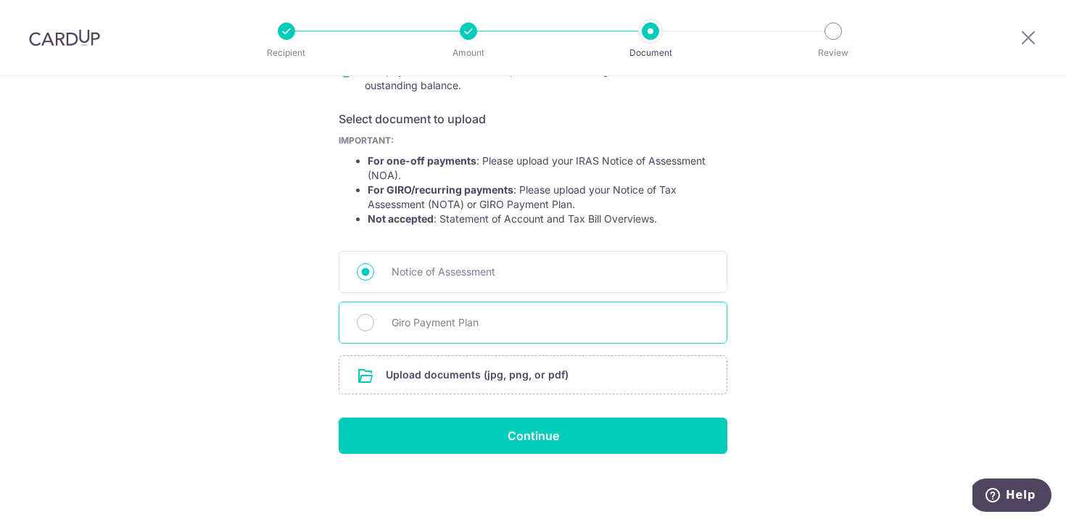
click at [457, 313] on div "Giro Payment Plan" at bounding box center [533, 323] width 389 height 42
click at [357, 317] on input "Giro Payment Plan" at bounding box center [365, 322] width 17 height 17
radio input "true"
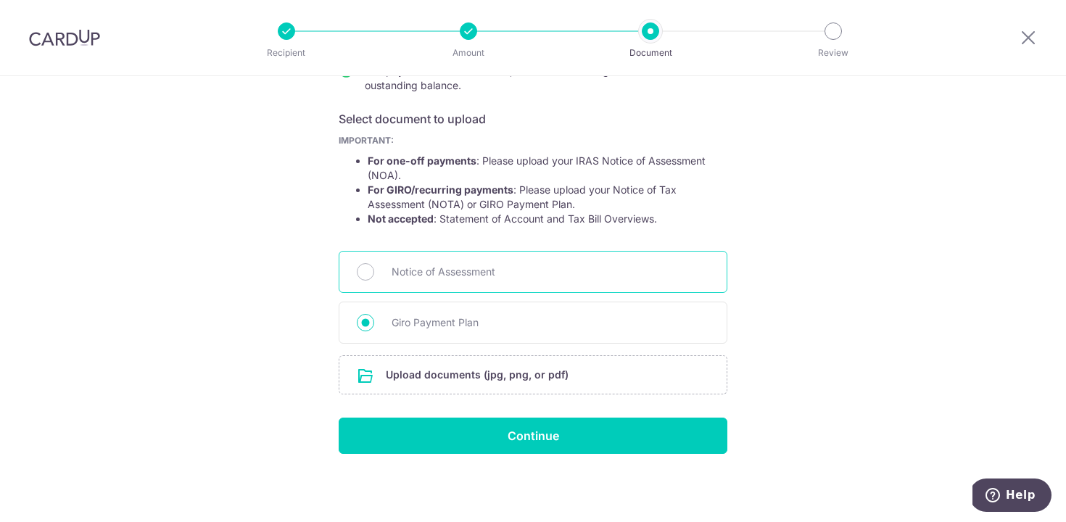
click at [399, 274] on span "Notice of Assessment" at bounding box center [551, 271] width 318 height 17
click at [374, 274] on input "Notice of Assessment" at bounding box center [365, 271] width 17 height 17
radio input "true"
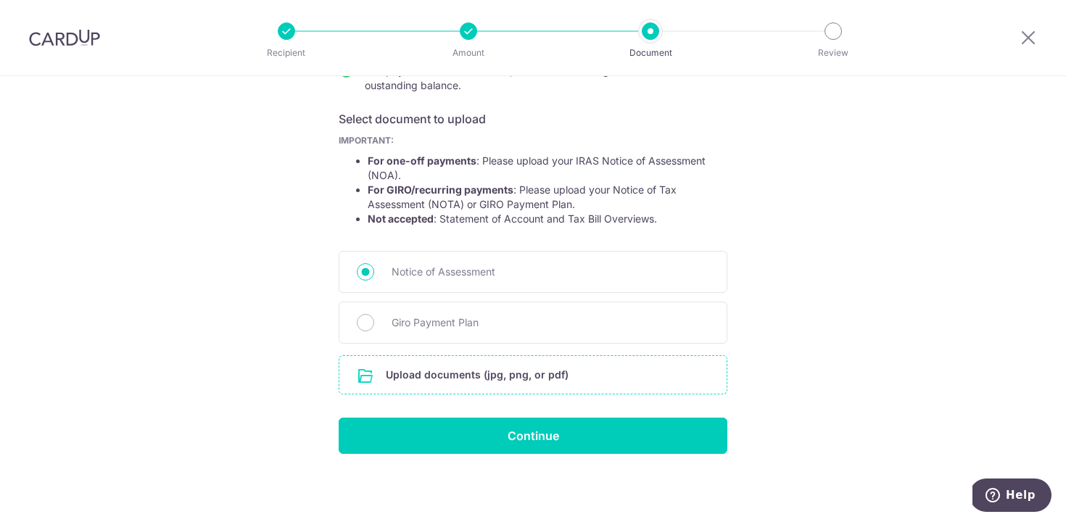
click at [542, 382] on input "file" at bounding box center [532, 375] width 387 height 38
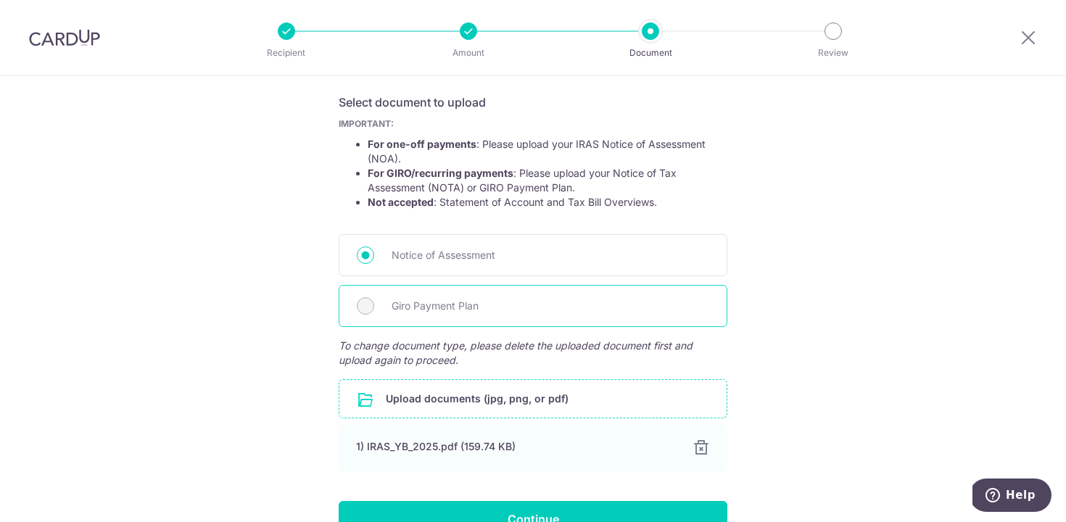
scroll to position [197, 0]
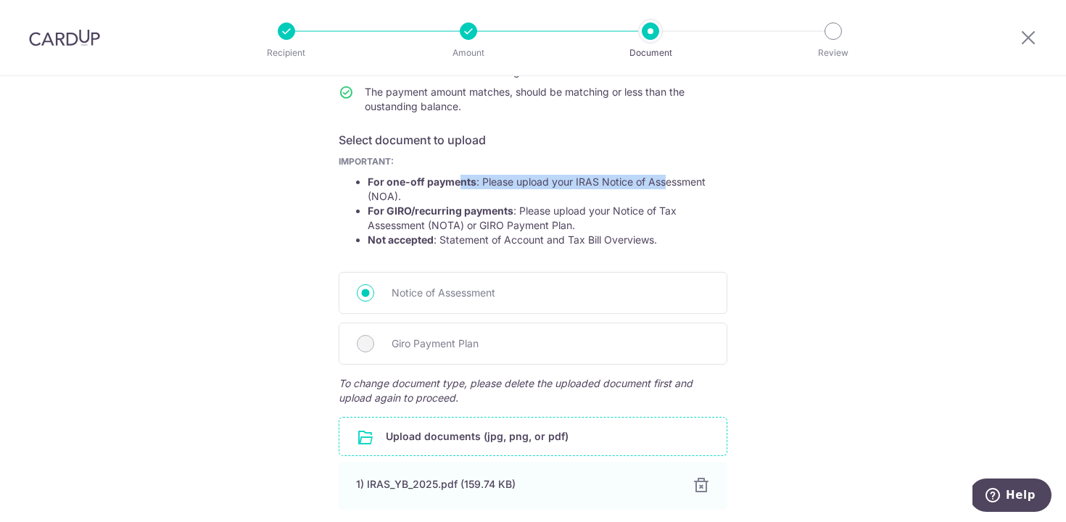
drag, startPoint x: 460, startPoint y: 186, endPoint x: 661, endPoint y: 186, distance: 200.9
click at [661, 186] on li "For one-off payments : Please upload your IRAS Notice of Assessment (NOA)." at bounding box center [548, 189] width 360 height 29
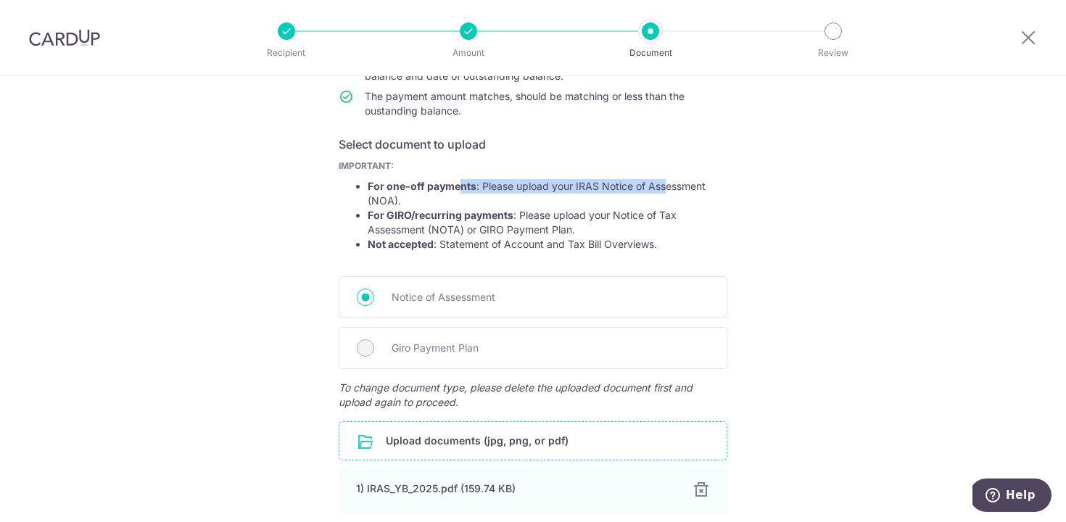
scroll to position [318, 0]
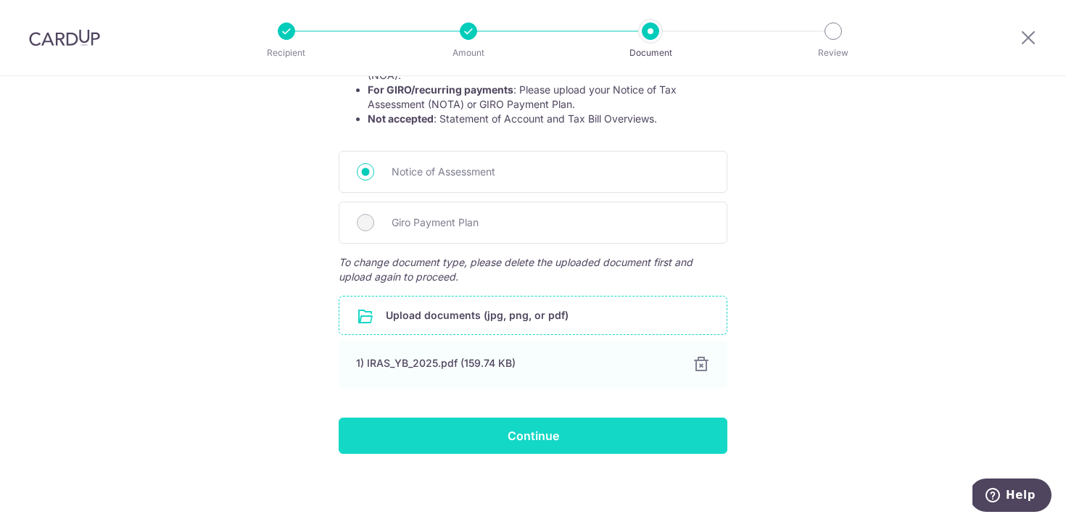
click at [626, 437] on input "Continue" at bounding box center [533, 436] width 389 height 36
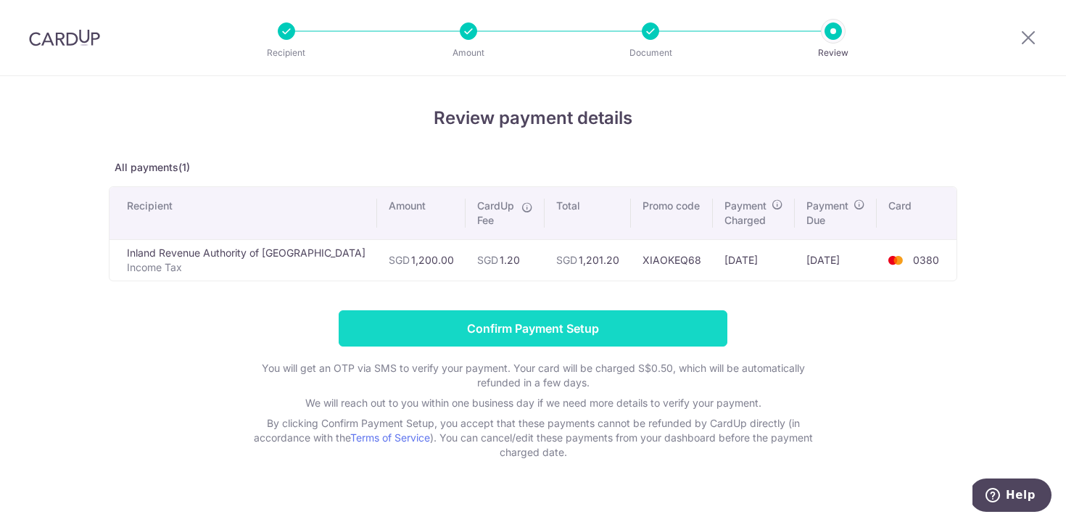
click at [664, 333] on input "Confirm Payment Setup" at bounding box center [533, 328] width 389 height 36
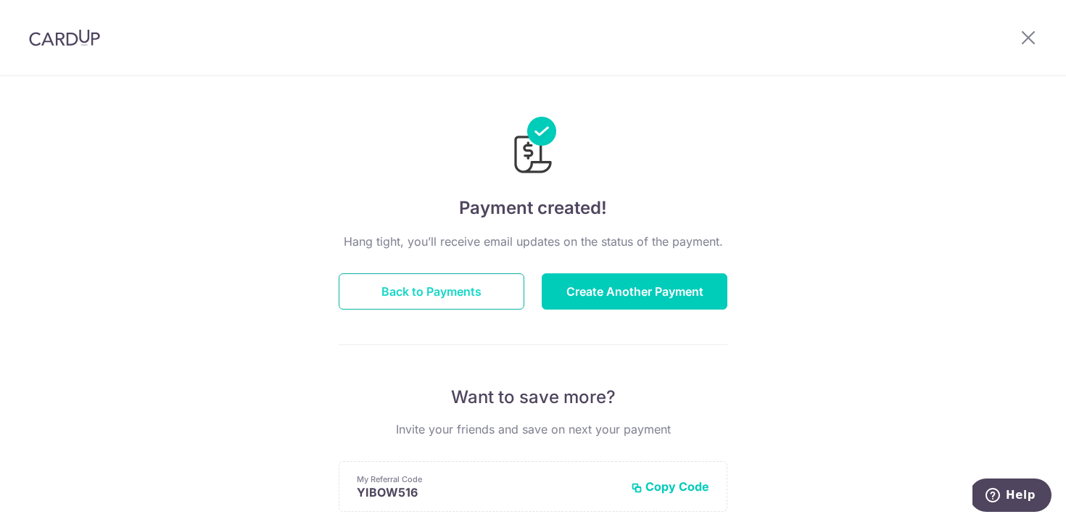
click at [481, 295] on button "Back to Payments" at bounding box center [432, 291] width 186 height 36
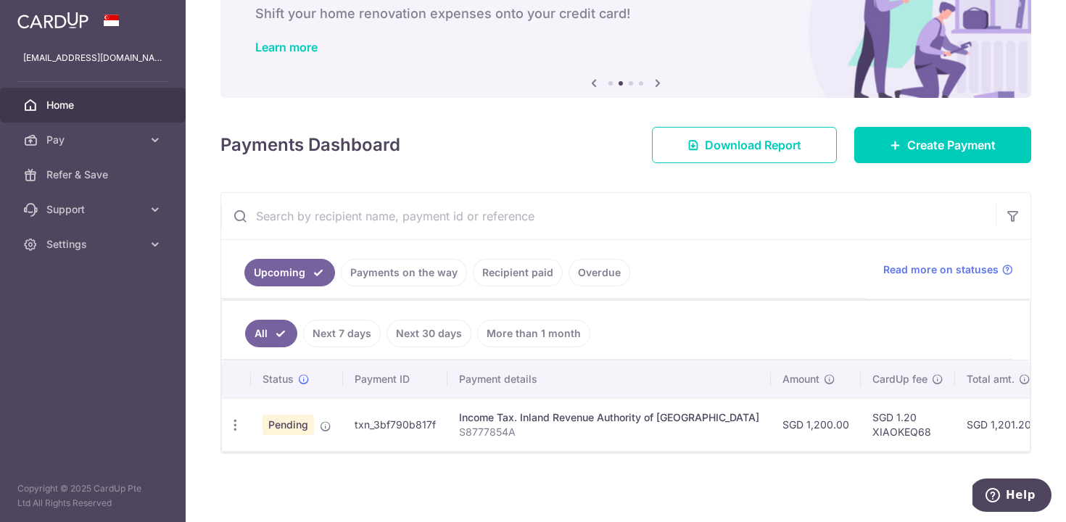
click at [407, 422] on td "txn_3bf790b817f" at bounding box center [395, 424] width 104 height 53
drag, startPoint x: 565, startPoint y: 437, endPoint x: 615, endPoint y: 438, distance: 50.0
click at [614, 438] on td "Income Tax. Inland Revenue Authority of [GEOGRAPHIC_DATA] S8777854A" at bounding box center [608, 424] width 323 height 53
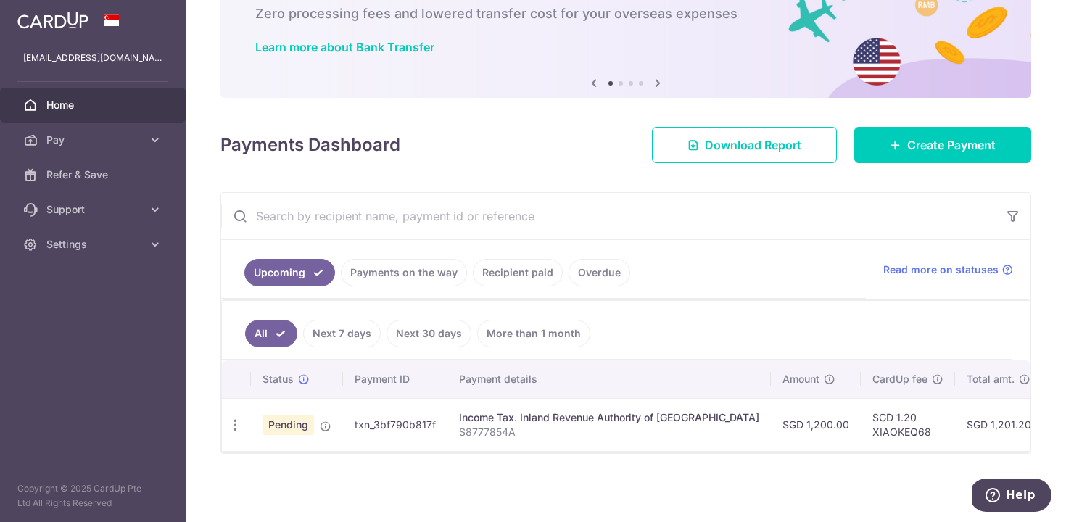
click at [630, 315] on ul "All Next 7 days Next 30 days More than 1 month" at bounding box center [617, 330] width 790 height 59
click at [579, 323] on link "More than 1 month" at bounding box center [533, 334] width 113 height 28
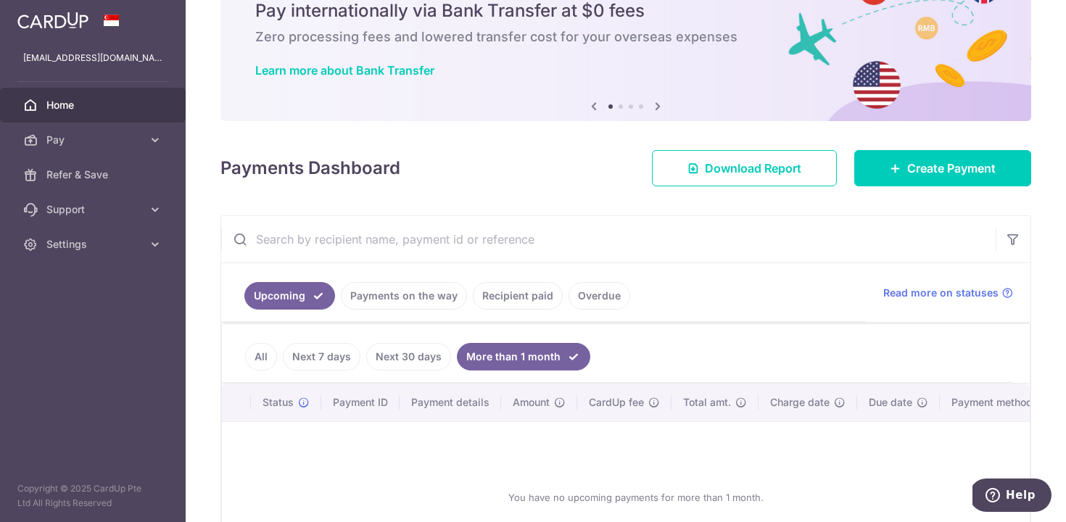
scroll to position [96, 0]
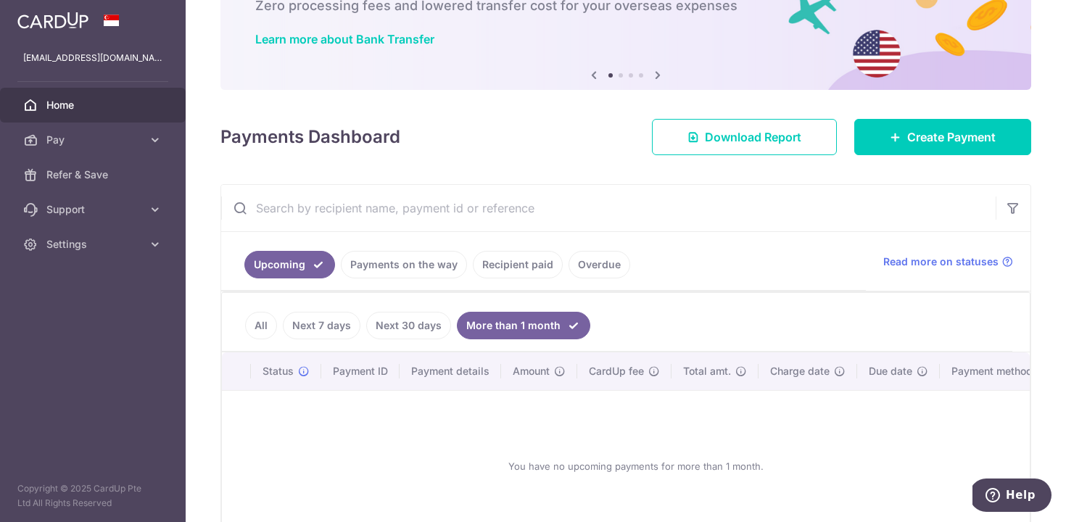
click at [256, 325] on link "All" at bounding box center [261, 326] width 32 height 28
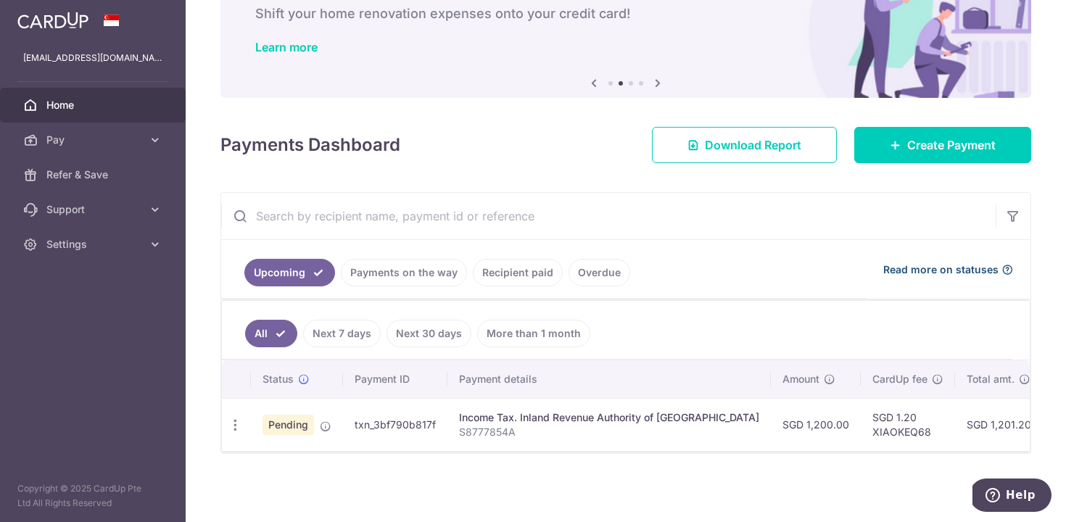
click at [1001, 264] on icon at bounding box center [1007, 270] width 12 height 12
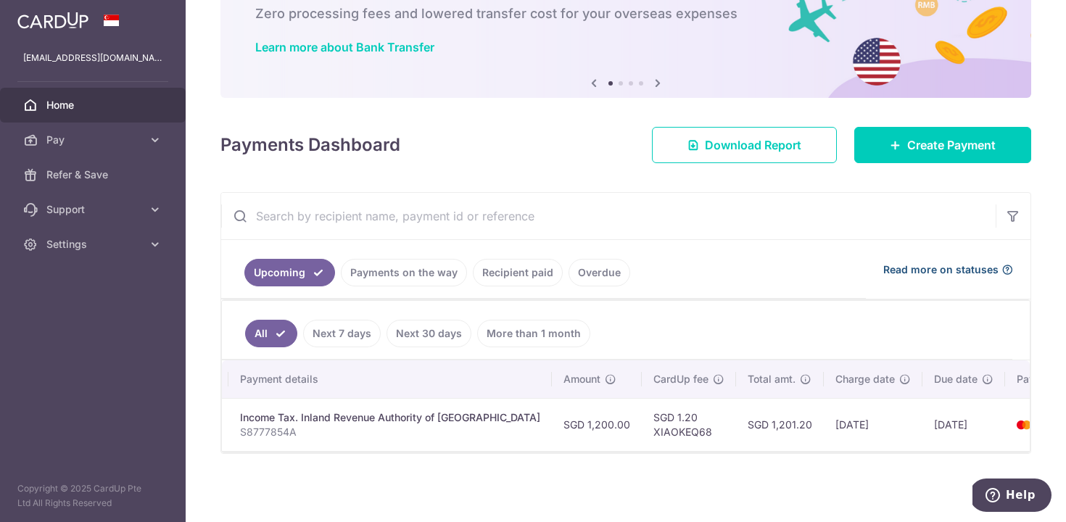
scroll to position [0, 0]
